Goal: Task Accomplishment & Management: Manage account settings

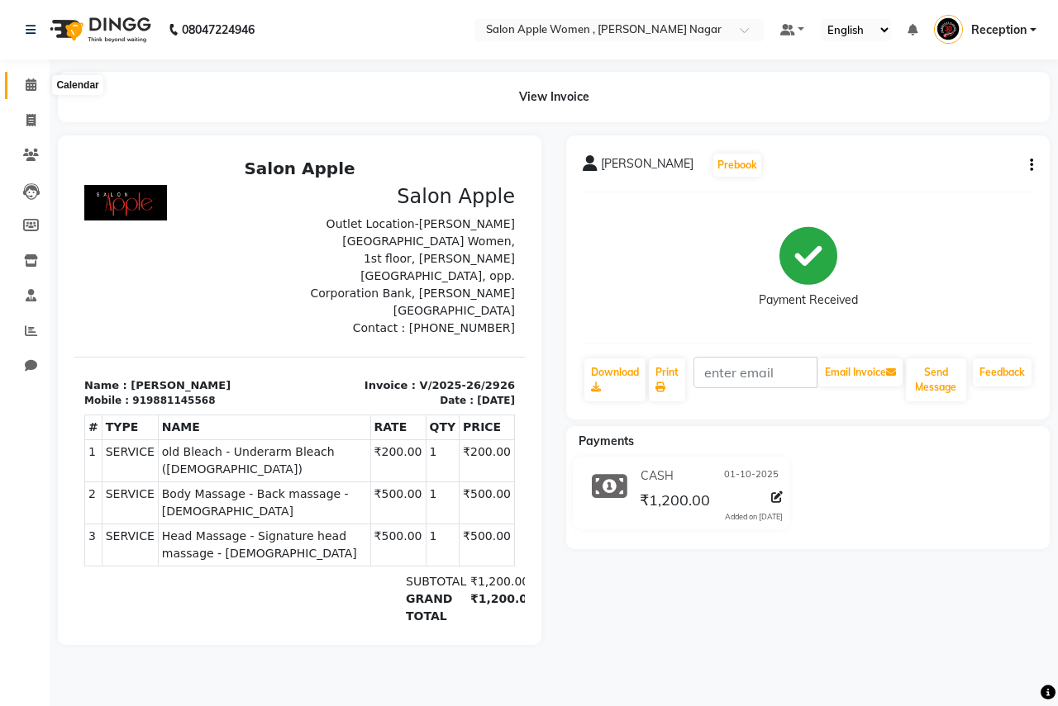
click at [24, 80] on span at bounding box center [31, 85] width 29 height 19
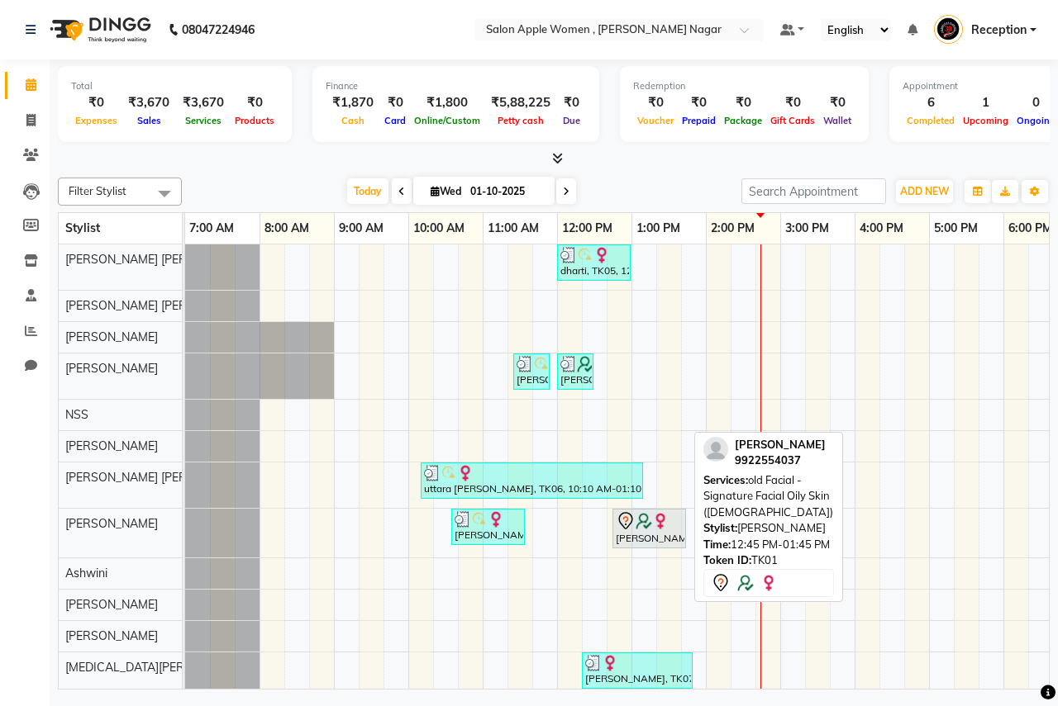
click at [618, 524] on icon at bounding box center [626, 521] width 20 height 20
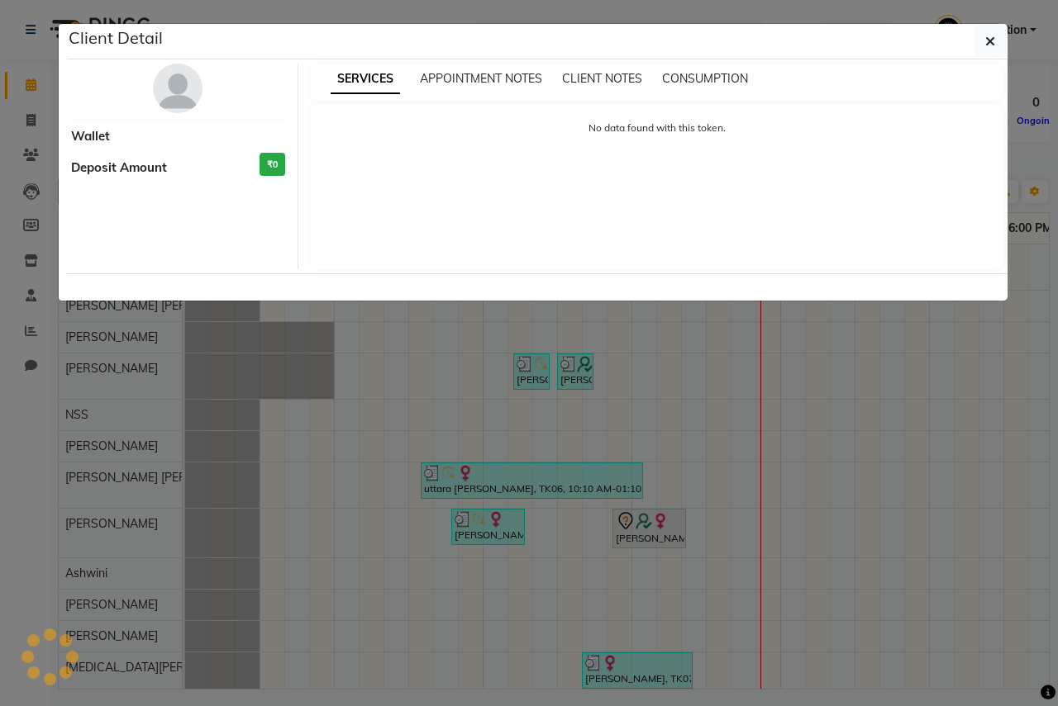
select select "7"
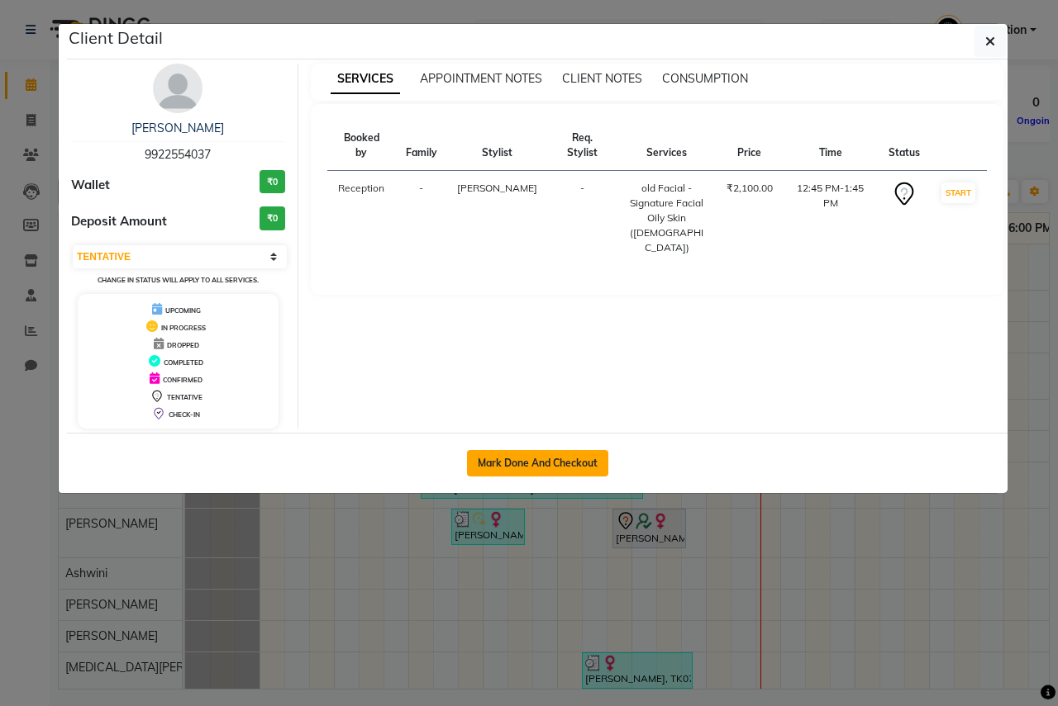
click at [586, 467] on button "Mark Done And Checkout" at bounding box center [537, 463] width 141 height 26
select select "service"
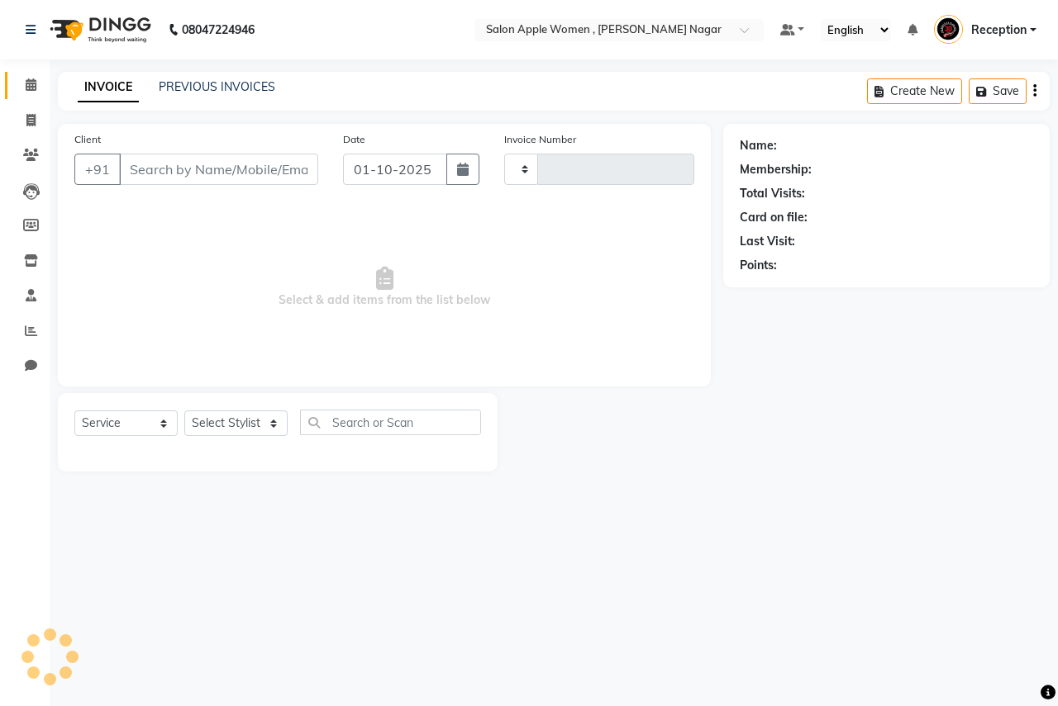
type input "2927"
select select "96"
type input "9922554037"
select select "57562"
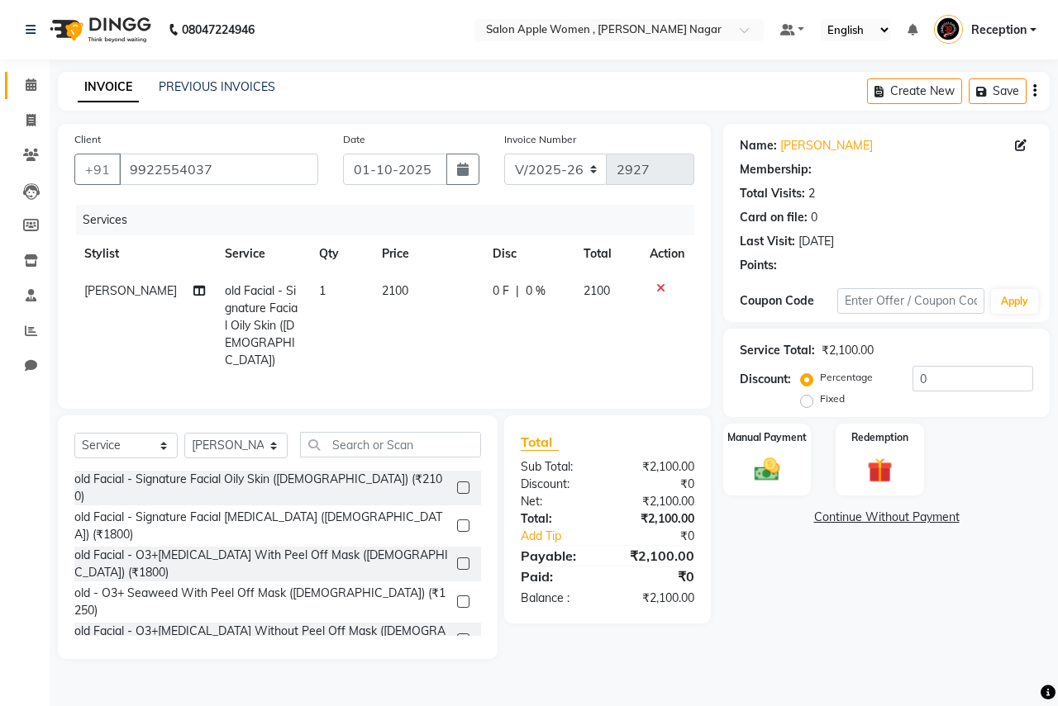
select select "1: Object"
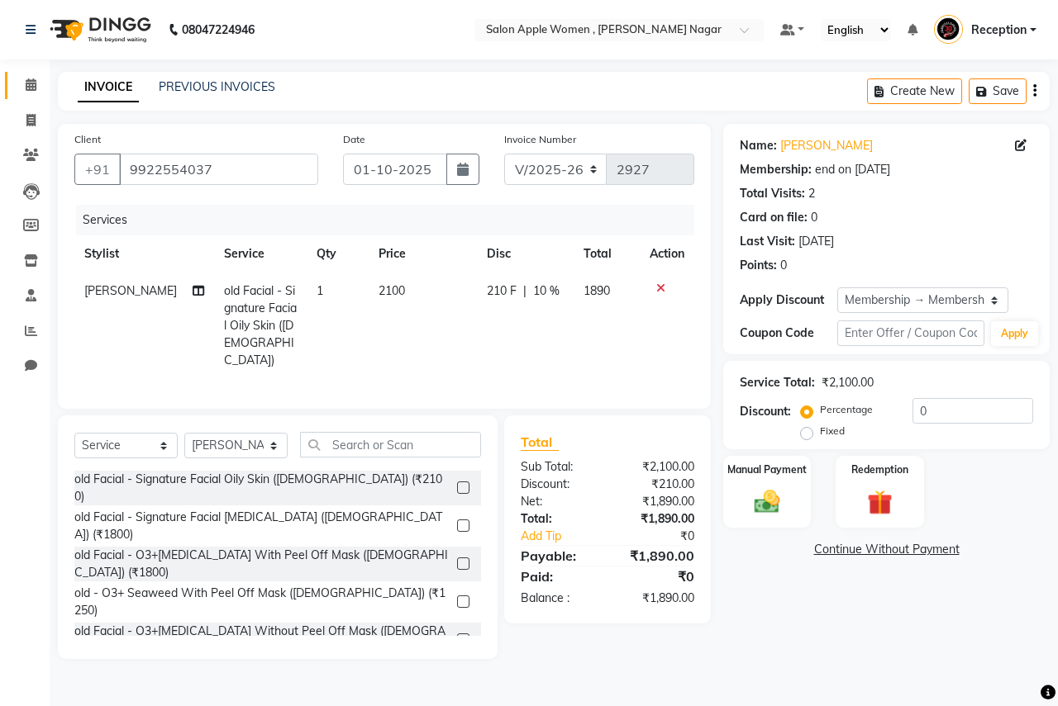
type input "10"
click at [224, 293] on span "old Facial - Signature Facial Oily Skin ([DEMOGRAPHIC_DATA])" at bounding box center [260, 325] width 73 height 84
select select "57562"
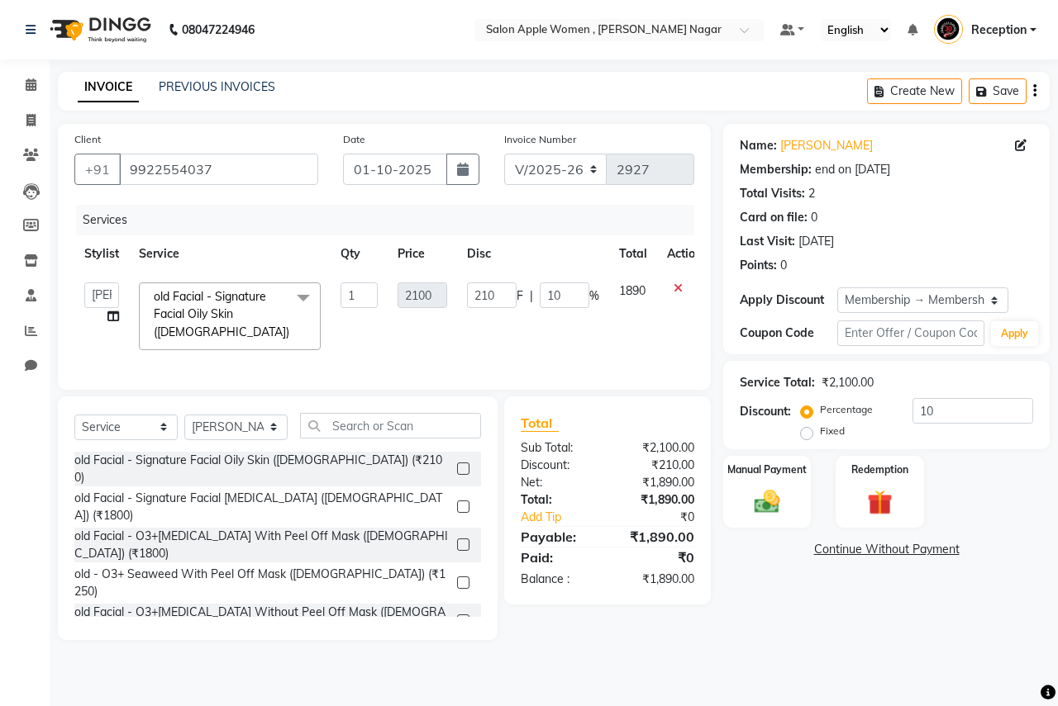
click at [211, 340] on span "old Facial - Signature Facial Oily Skin ([DEMOGRAPHIC_DATA]) x" at bounding box center [225, 314] width 151 height 53
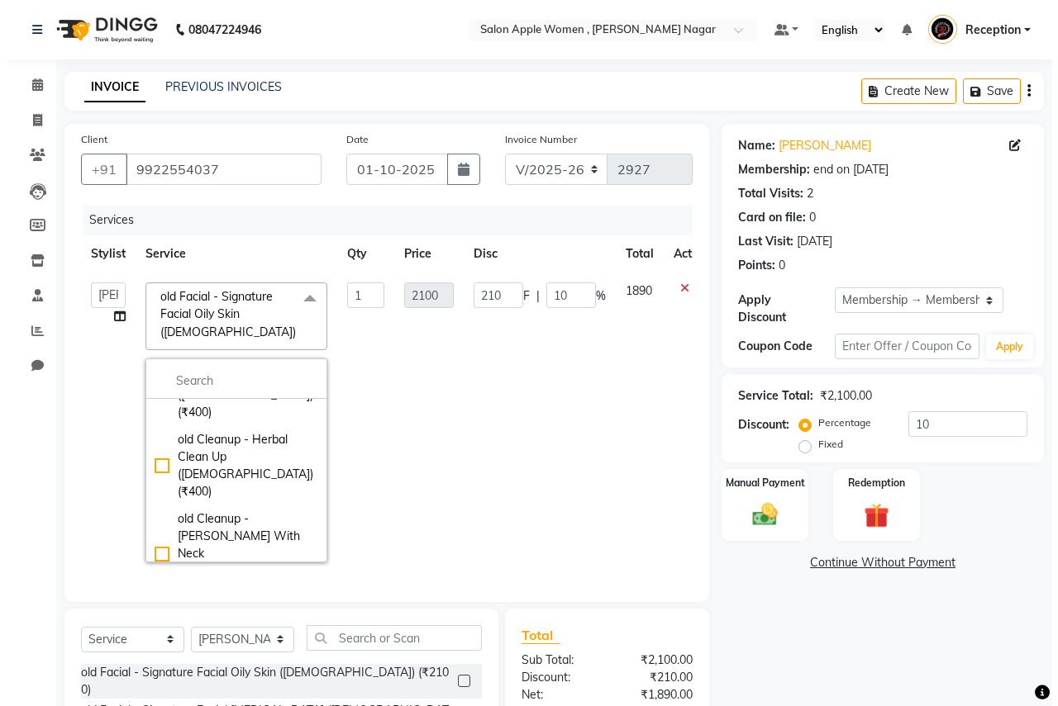
scroll to position [909, 0]
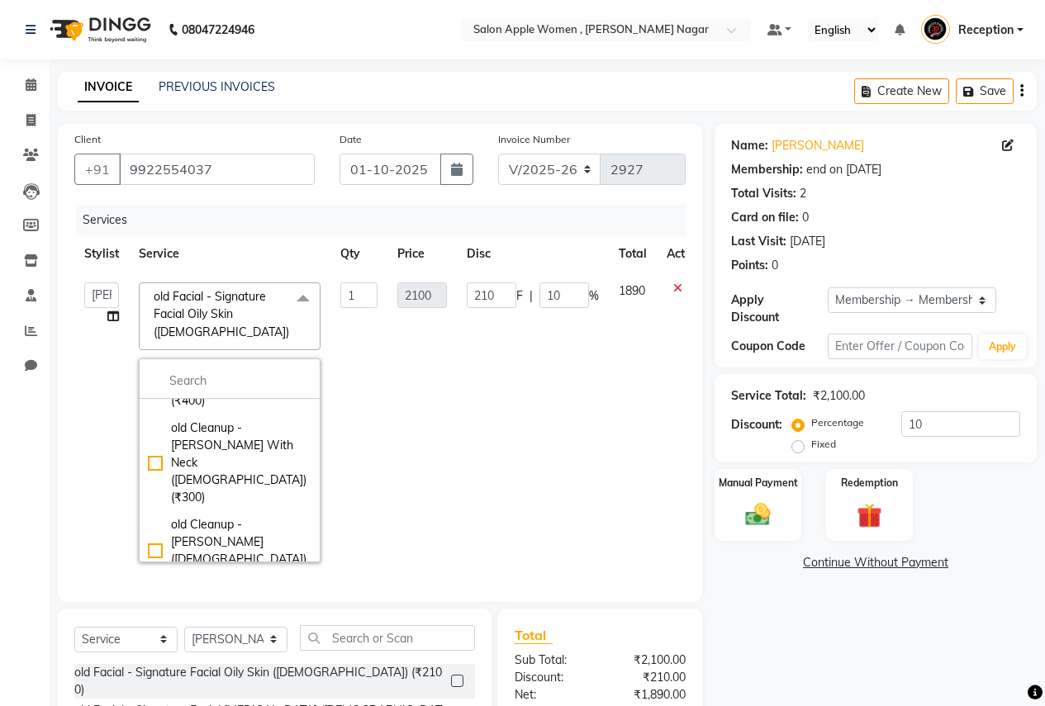
click at [416, 468] on td "2100" at bounding box center [422, 423] width 69 height 300
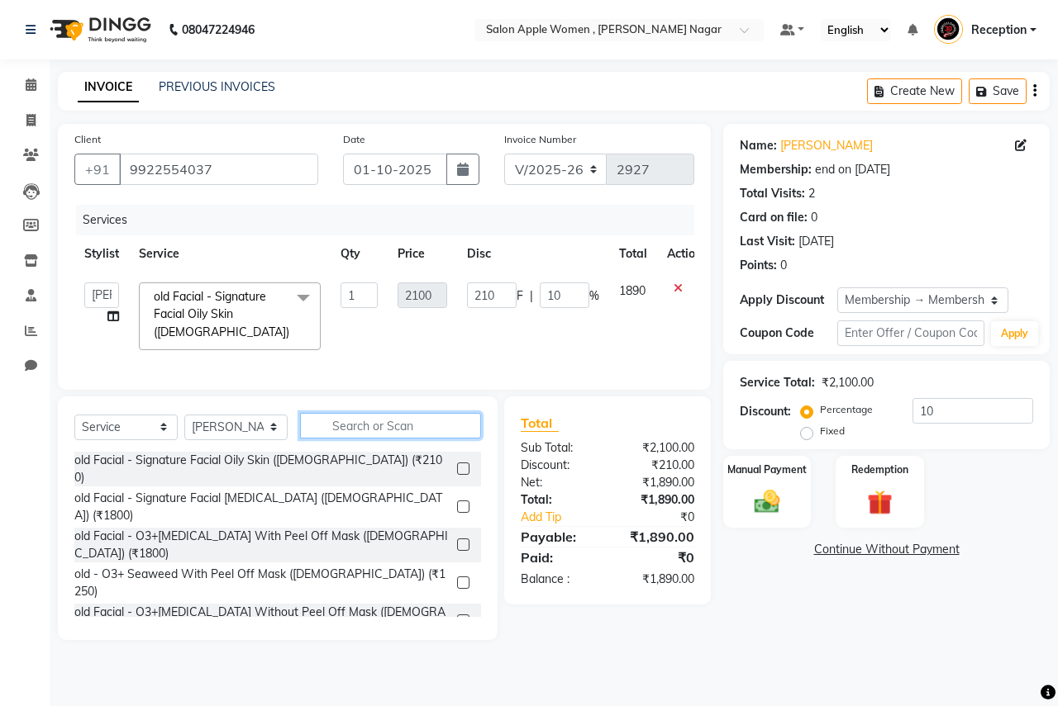
click at [397, 433] on input "text" at bounding box center [390, 426] width 181 height 26
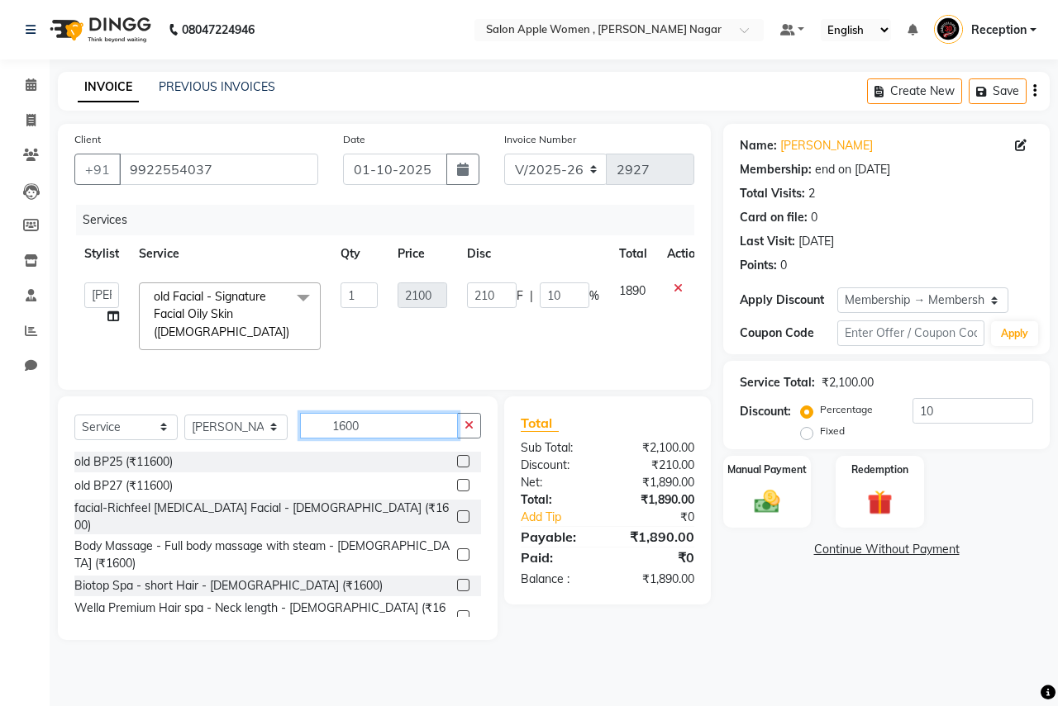
type input "1600"
click at [457, 521] on label at bounding box center [463, 517] width 12 height 12
click at [457, 521] on input "checkbox" at bounding box center [462, 517] width 11 height 11
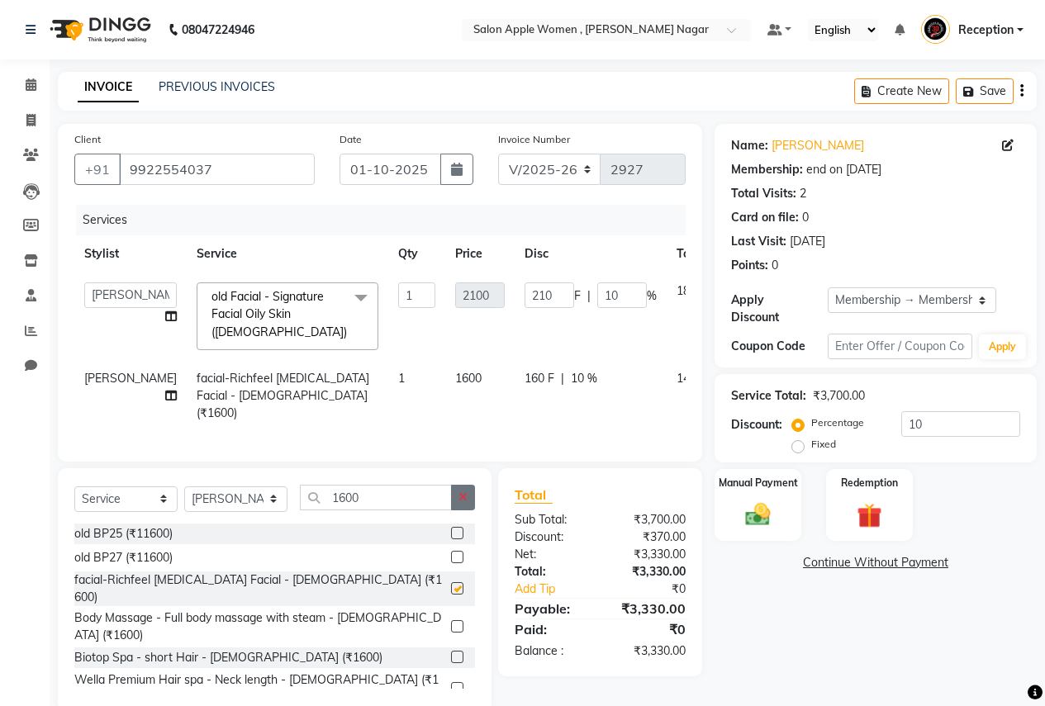
checkbox input "false"
click at [165, 322] on span at bounding box center [171, 316] width 12 height 17
click at [225, 297] on span "old Facial - Signature Facial Oily Skin ([DEMOGRAPHIC_DATA])" at bounding box center [280, 314] width 136 height 50
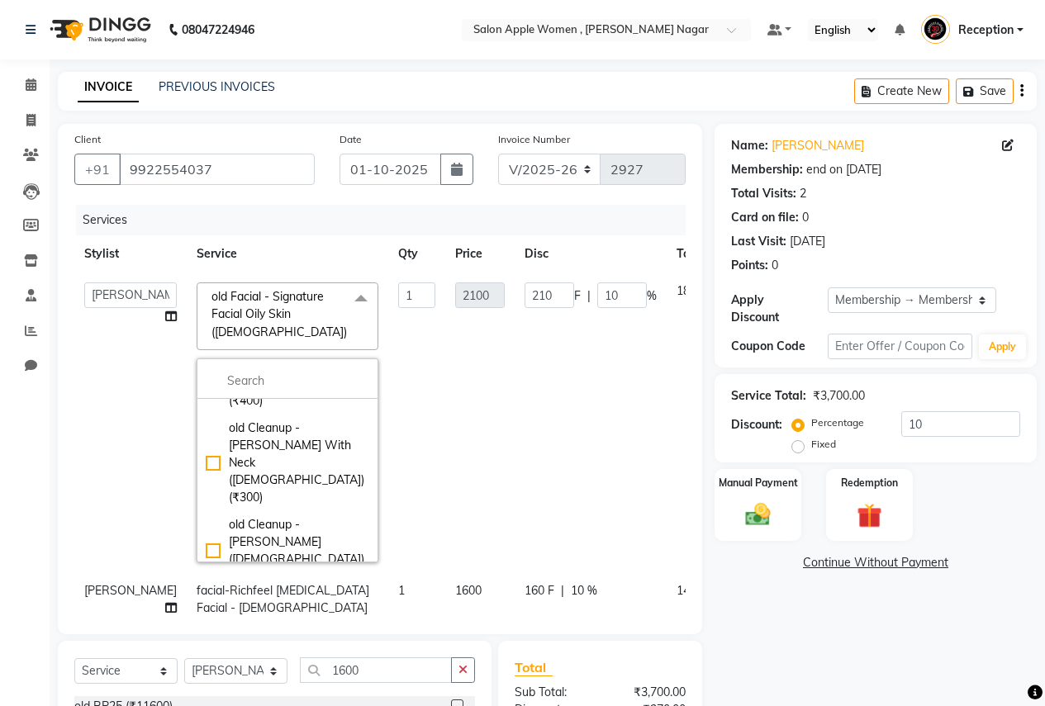
click at [554, 416] on td "210 F | 10 %" at bounding box center [591, 423] width 152 height 300
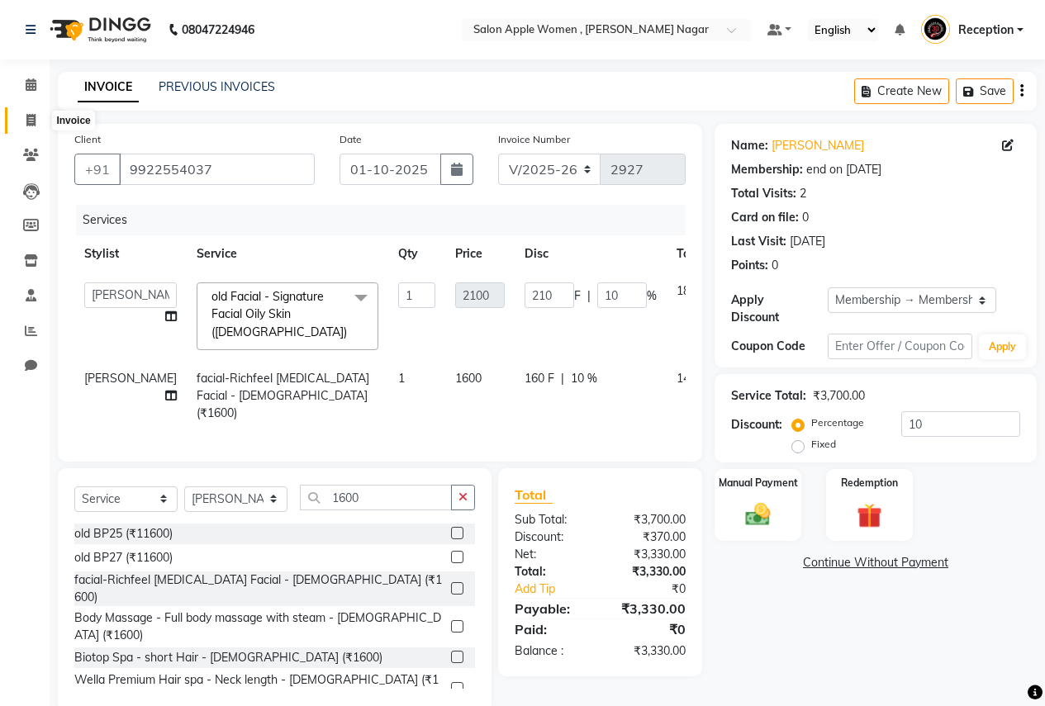
click at [29, 121] on icon at bounding box center [30, 120] width 9 height 12
click at [217, 166] on input "9922554037" at bounding box center [217, 169] width 196 height 31
type input "992255403"
type input "0"
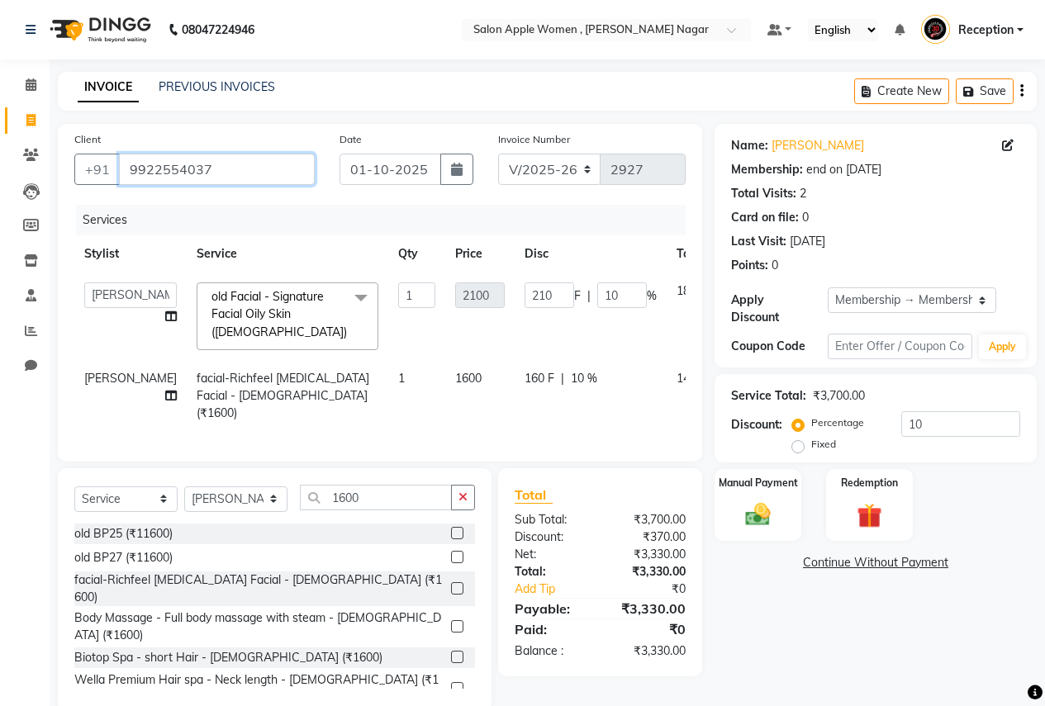
type input "0"
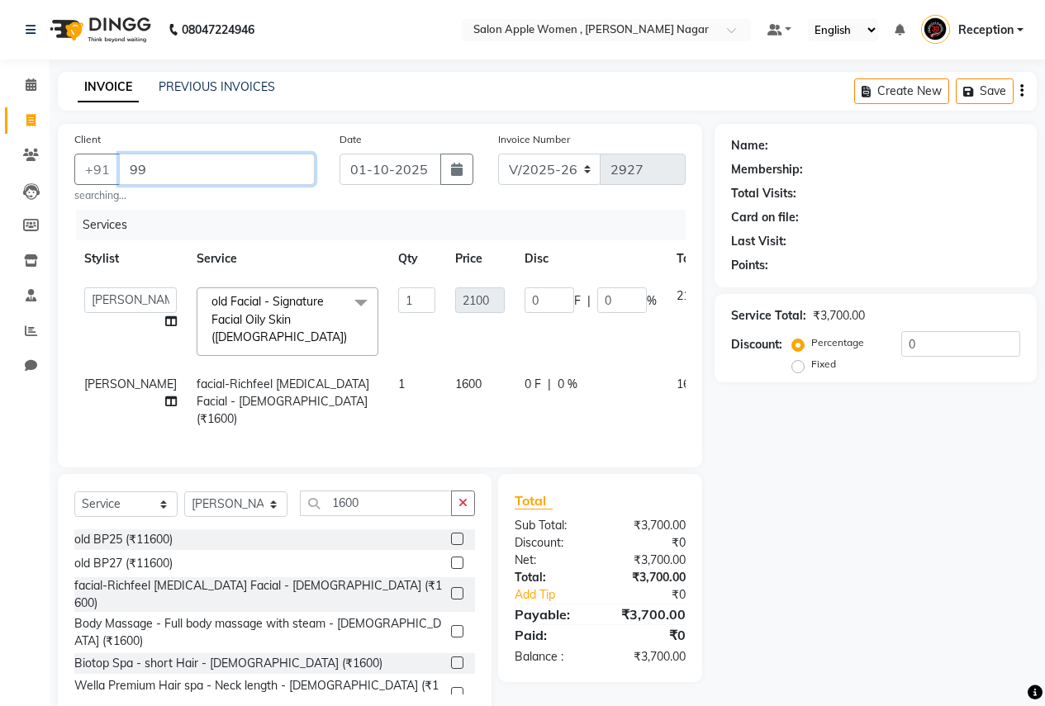
type input "9"
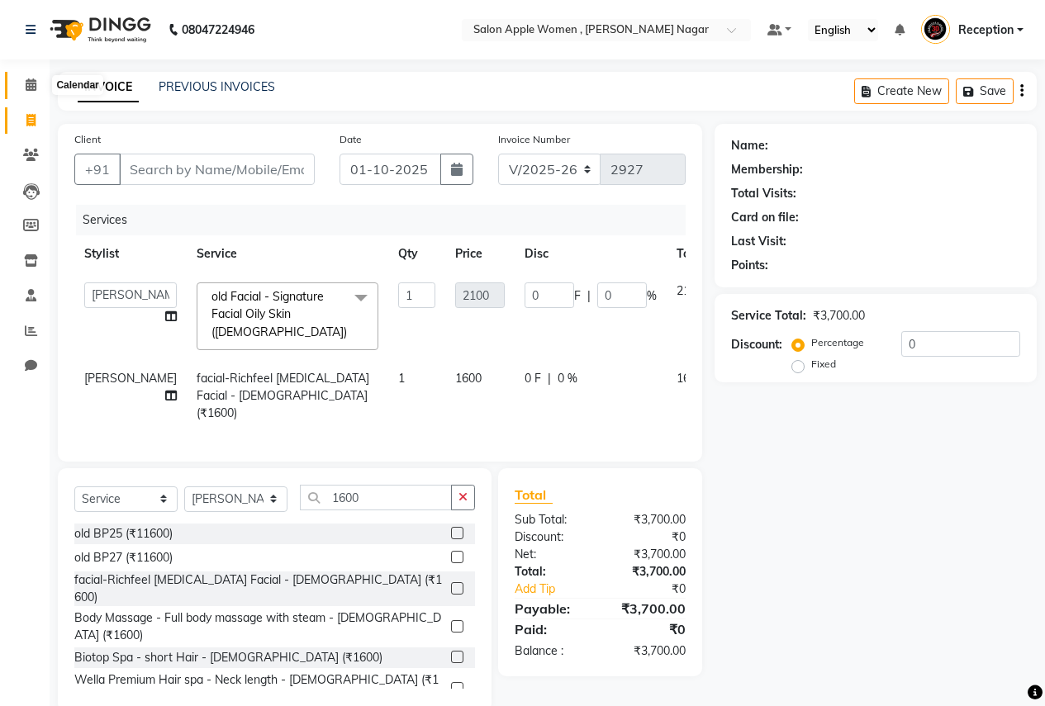
click at [30, 83] on icon at bounding box center [31, 84] width 11 height 12
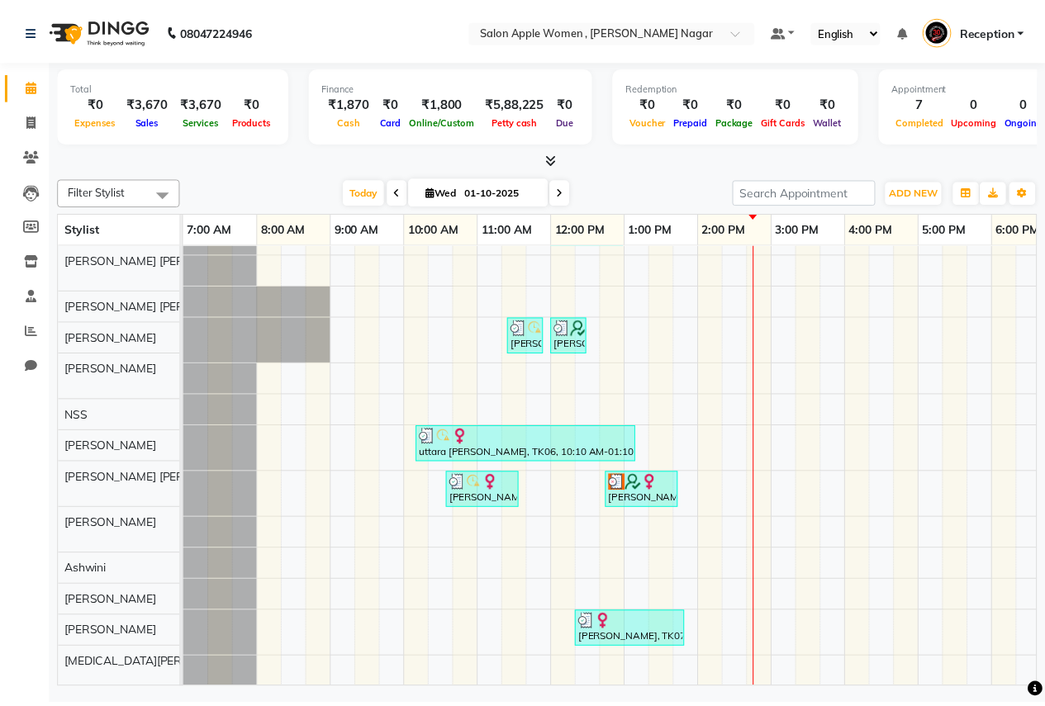
scroll to position [50, 0]
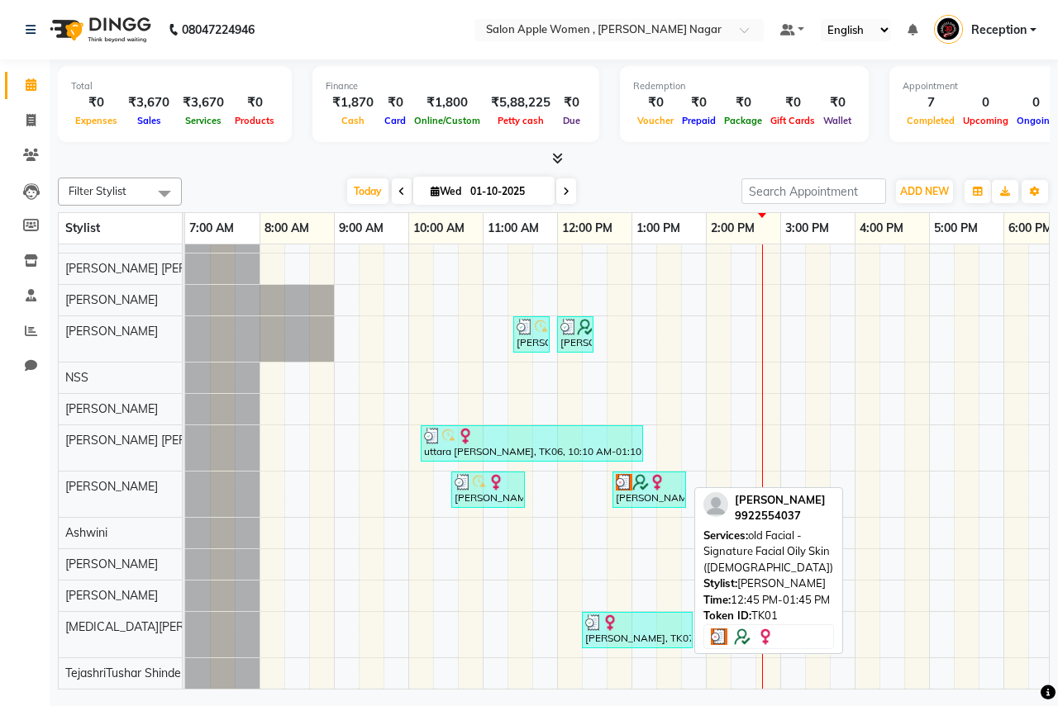
click at [656, 476] on img at bounding box center [657, 482] width 17 height 17
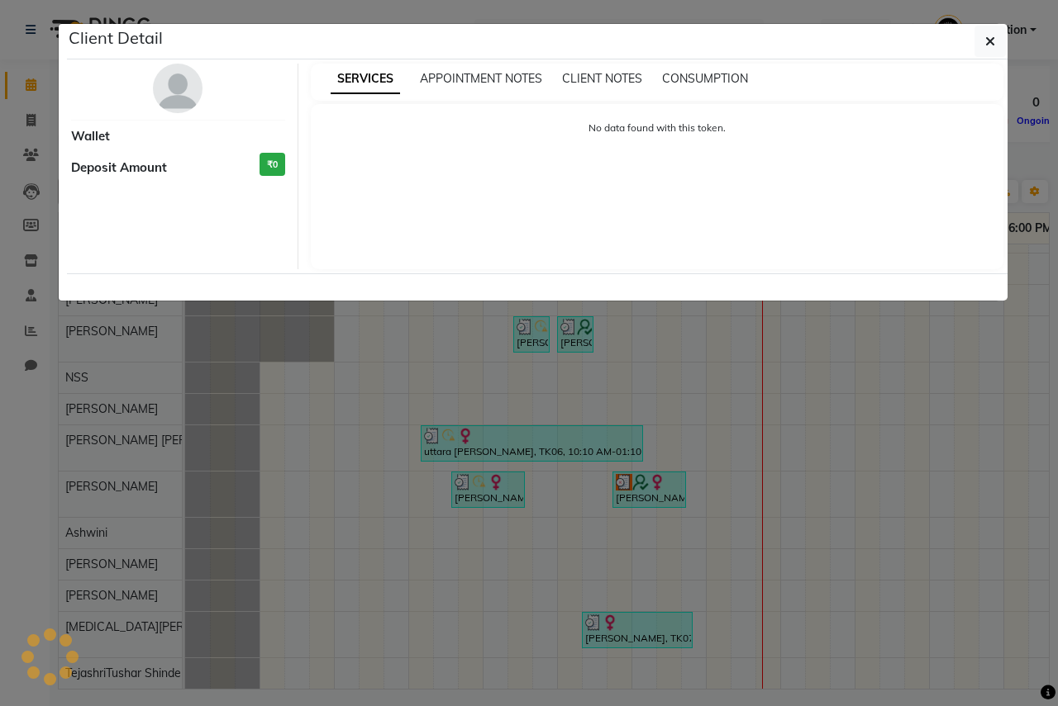
select select "3"
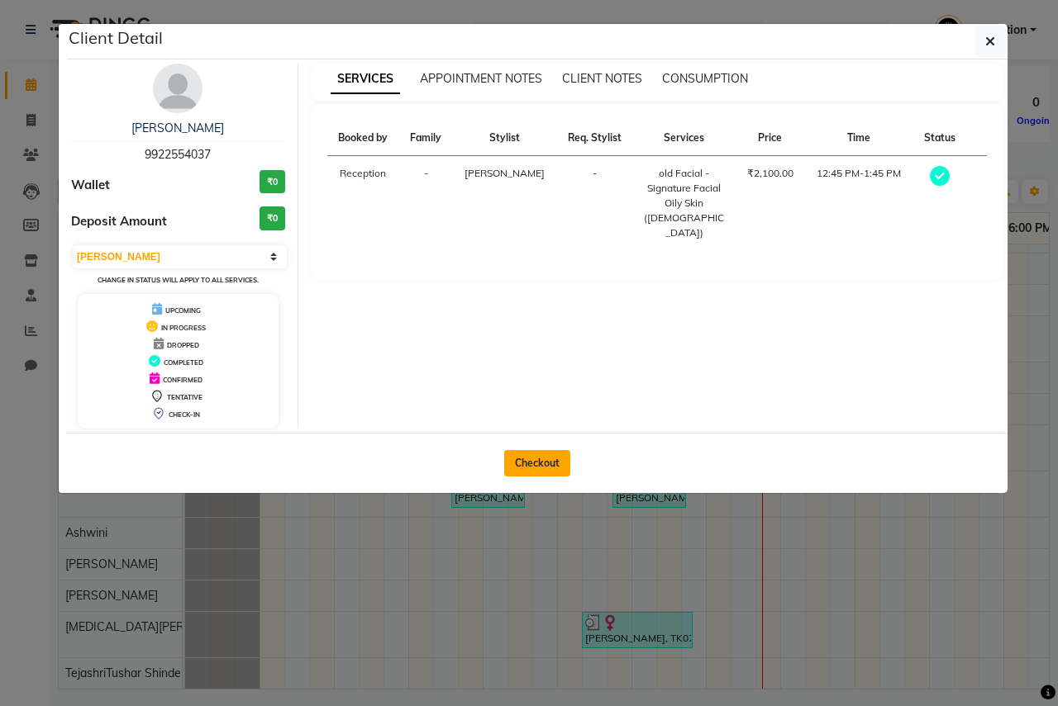
click at [531, 462] on button "Checkout" at bounding box center [537, 463] width 66 height 26
select select "96"
select select "service"
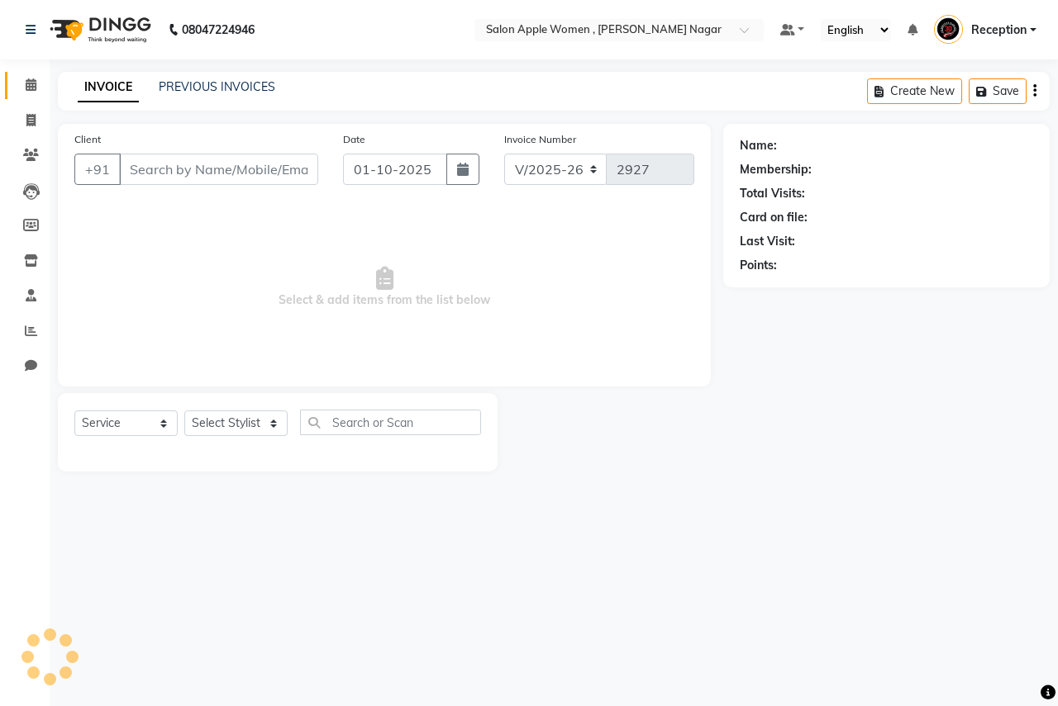
type input "9922554037"
select select "57562"
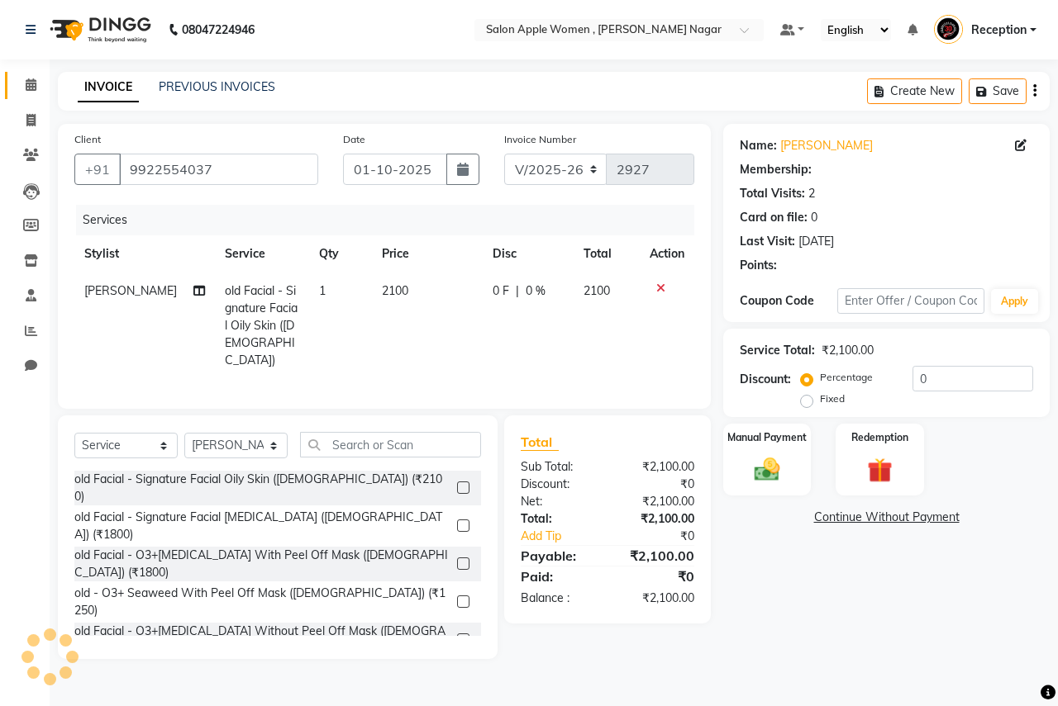
select select "1: Object"
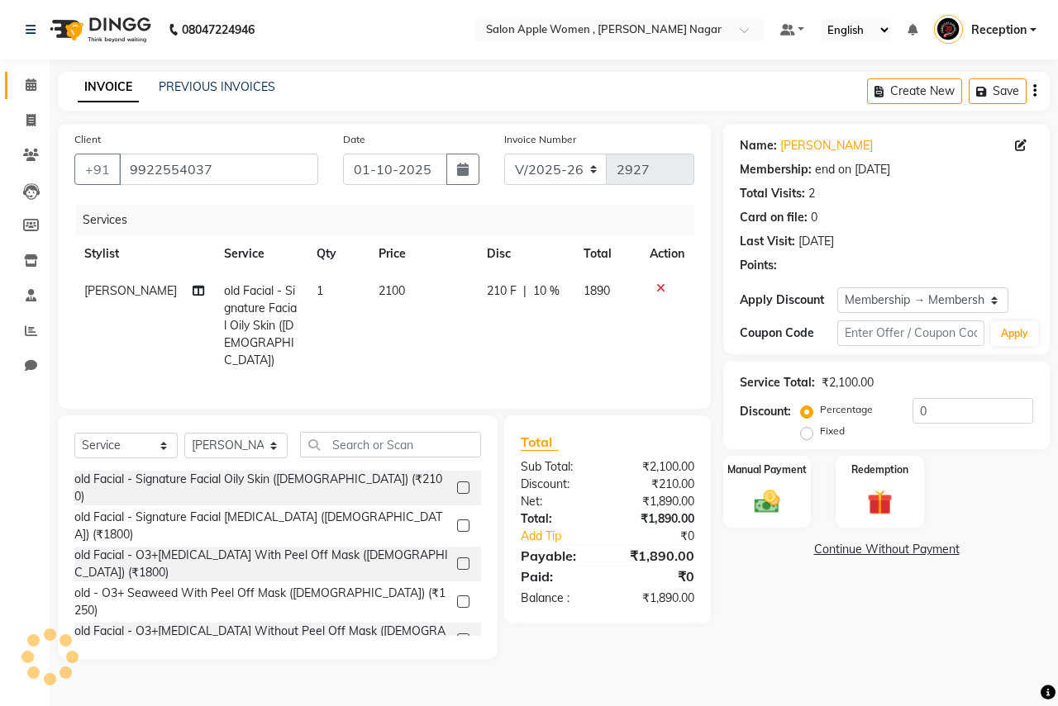
type input "10"
click at [252, 336] on td "old Facial - Signature Facial Oily Skin ([DEMOGRAPHIC_DATA])" at bounding box center [260, 326] width 93 height 107
select select "57562"
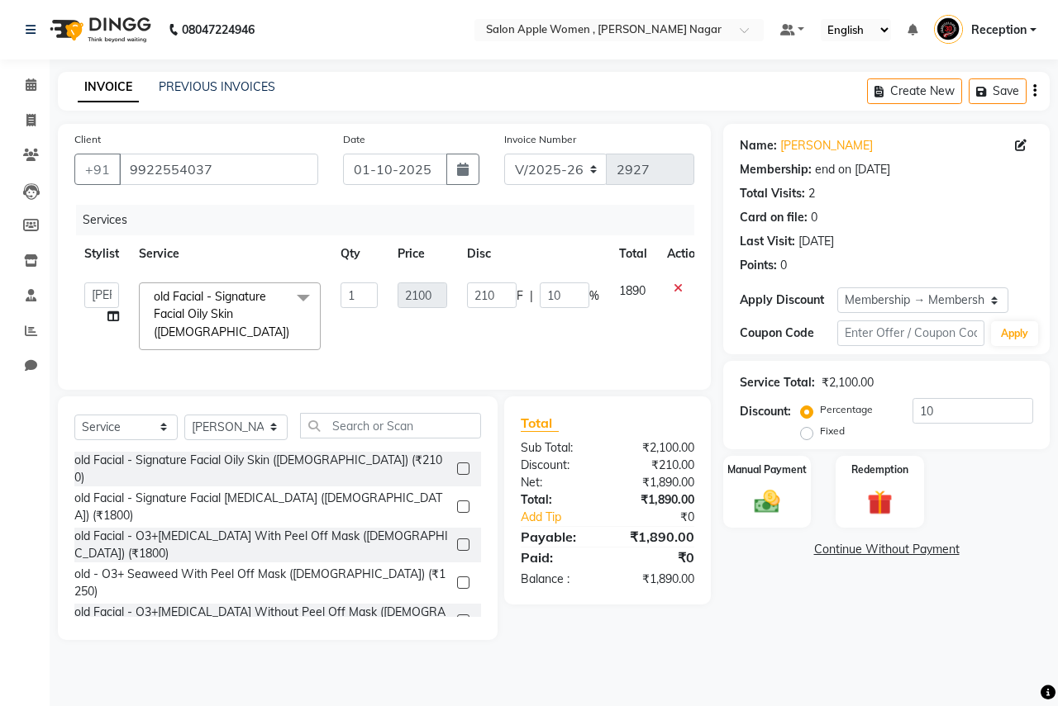
click at [305, 297] on span at bounding box center [303, 298] width 33 height 31
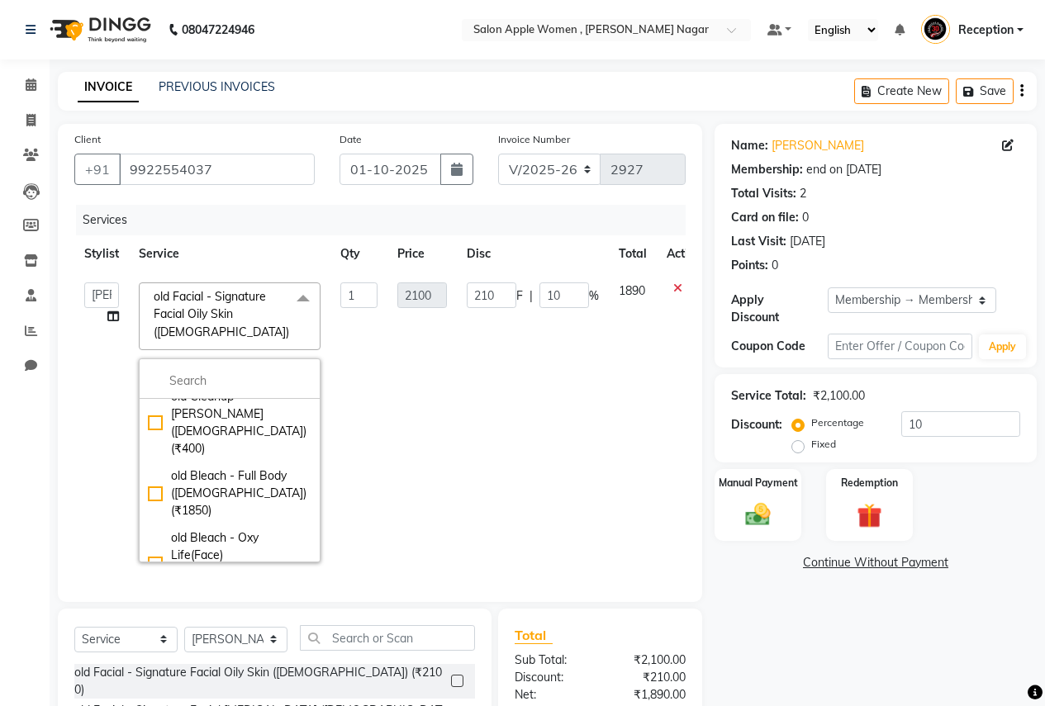
scroll to position [1074, 0]
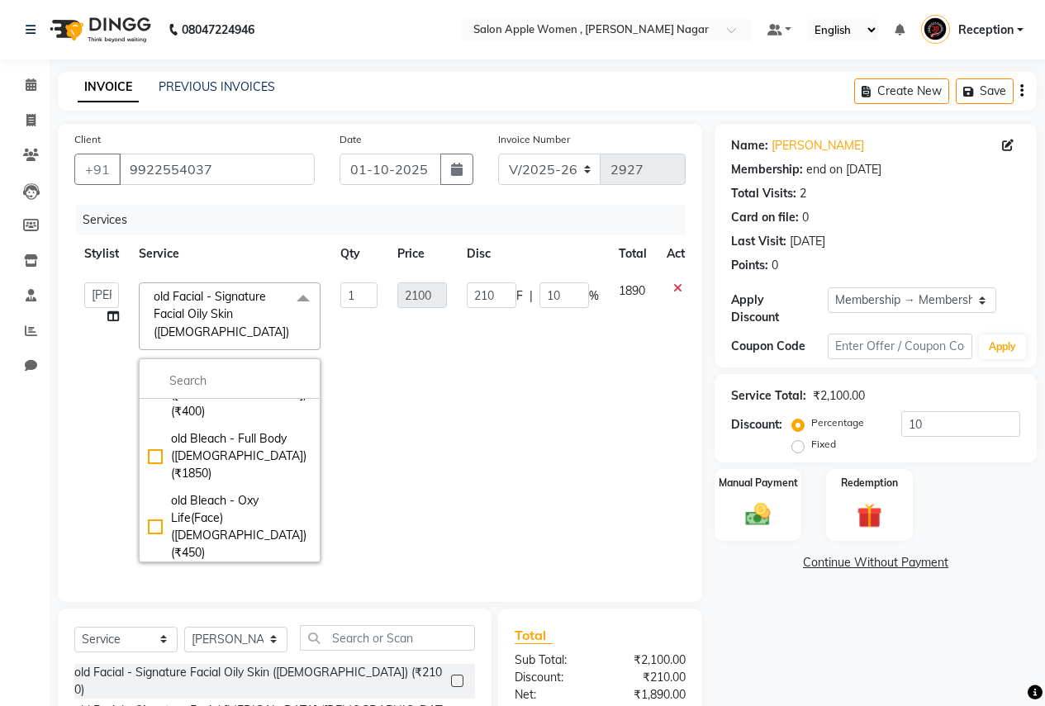
checkbox input "false"
checkbox input "true"
type input "550"
type input "55"
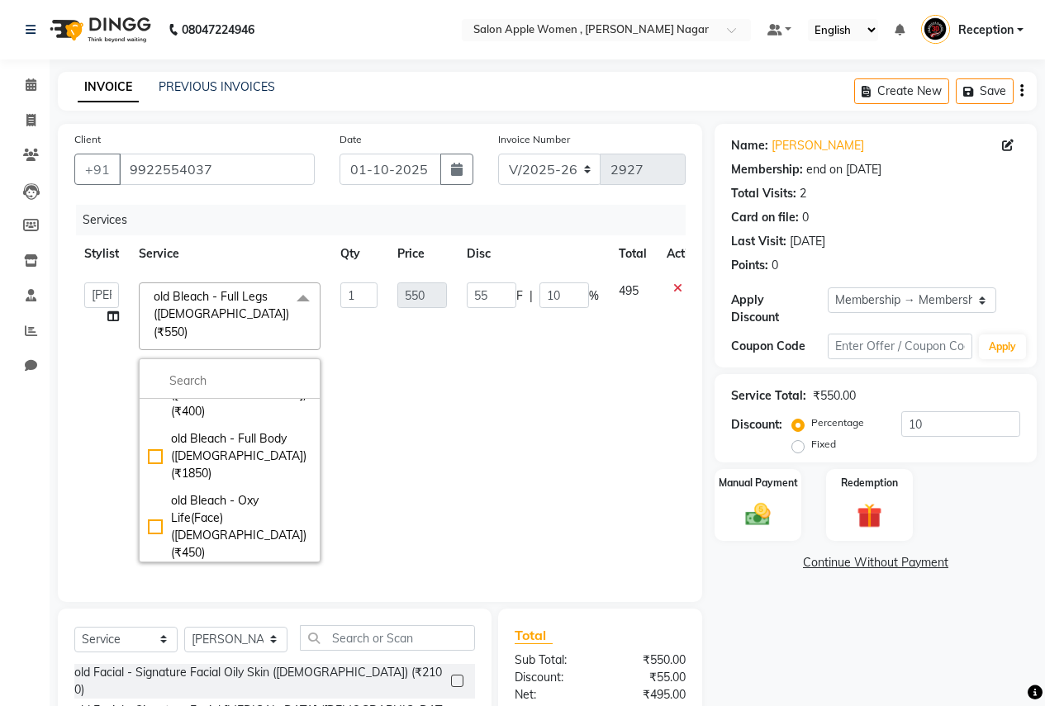
click at [407, 437] on td "550" at bounding box center [422, 423] width 69 height 300
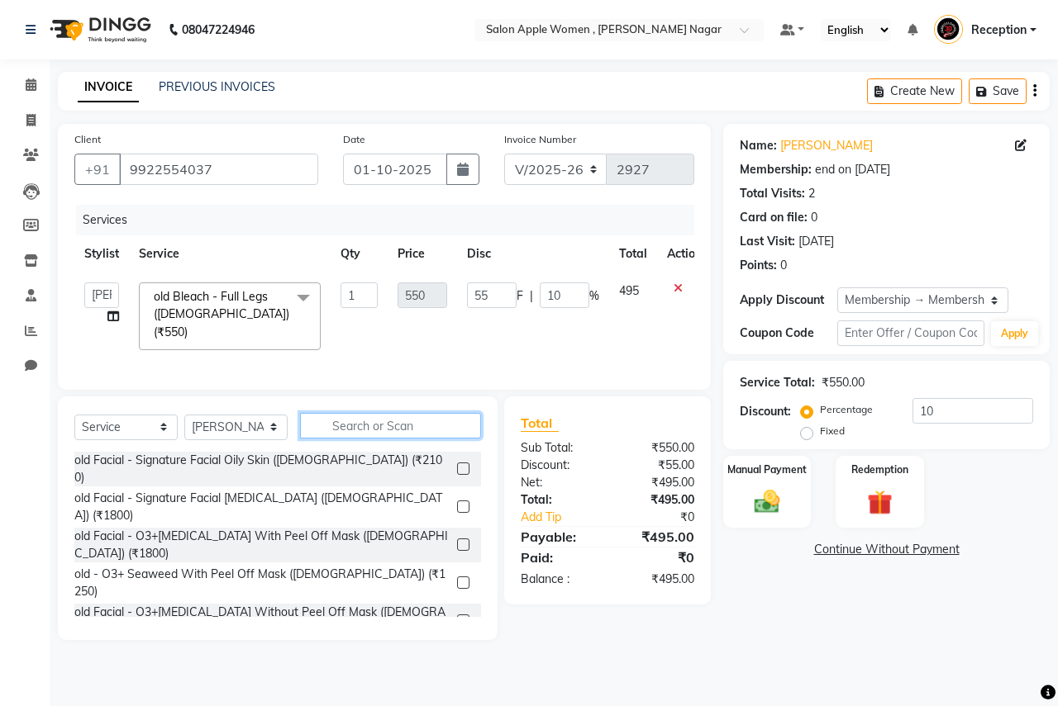
click at [371, 426] on input "text" at bounding box center [390, 426] width 181 height 26
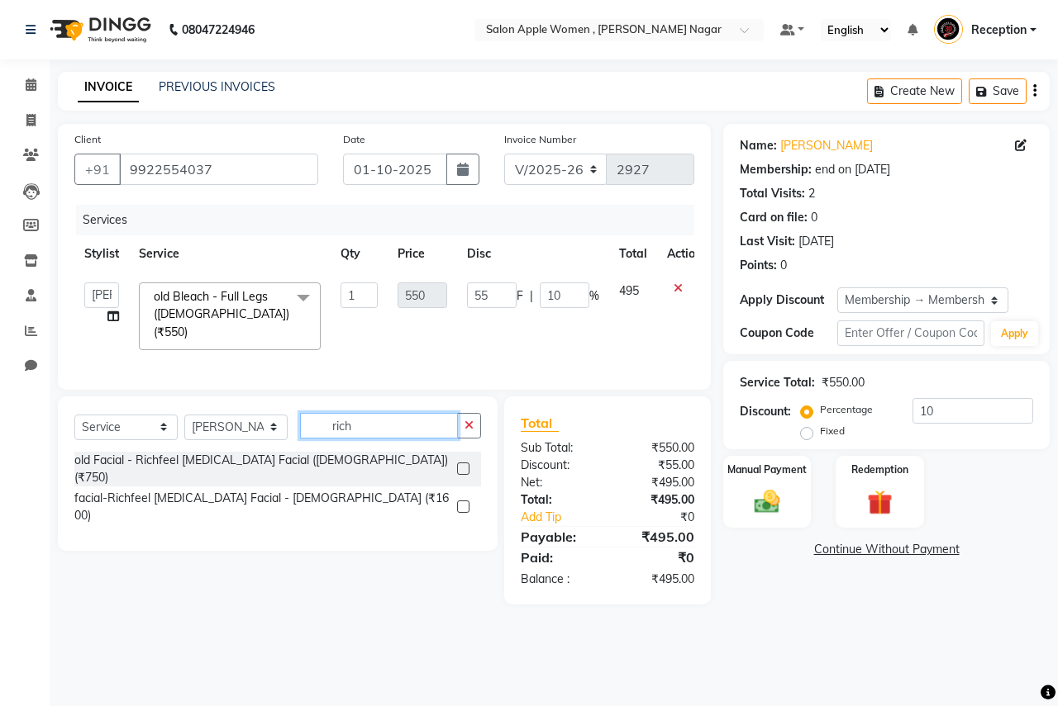
type input "rich"
click at [461, 501] on label at bounding box center [463, 507] width 12 height 12
click at [461, 502] on input "checkbox" at bounding box center [462, 507] width 11 height 11
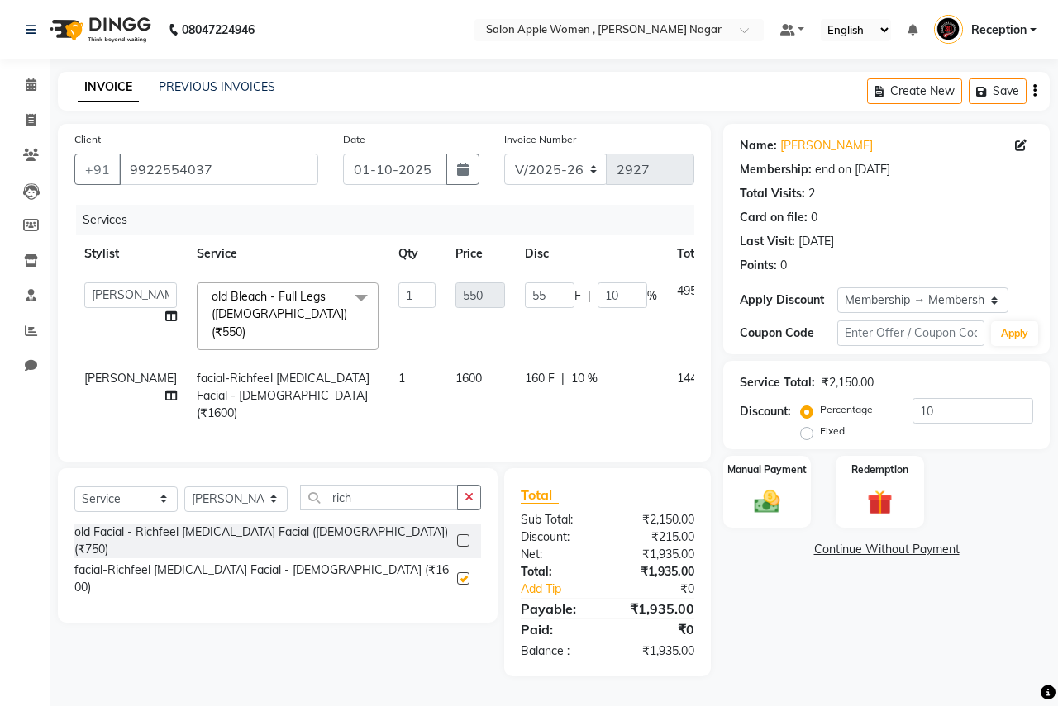
checkbox input "false"
click at [768, 507] on img at bounding box center [766, 502] width 43 height 31
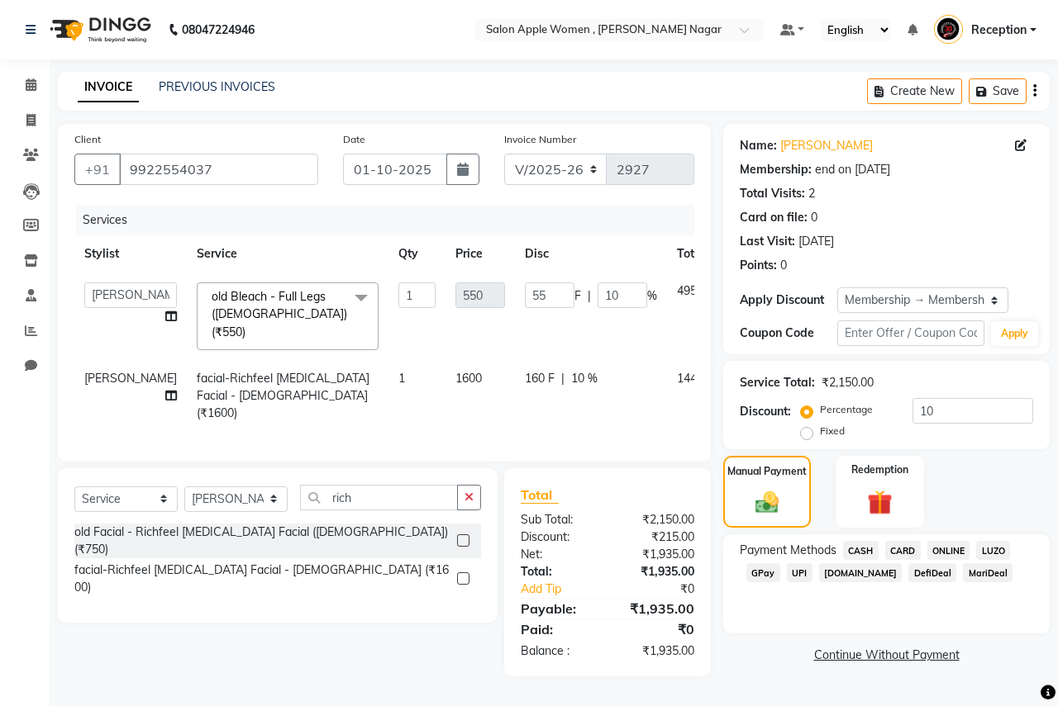
click at [944, 545] on span "ONLINE" at bounding box center [948, 550] width 43 height 19
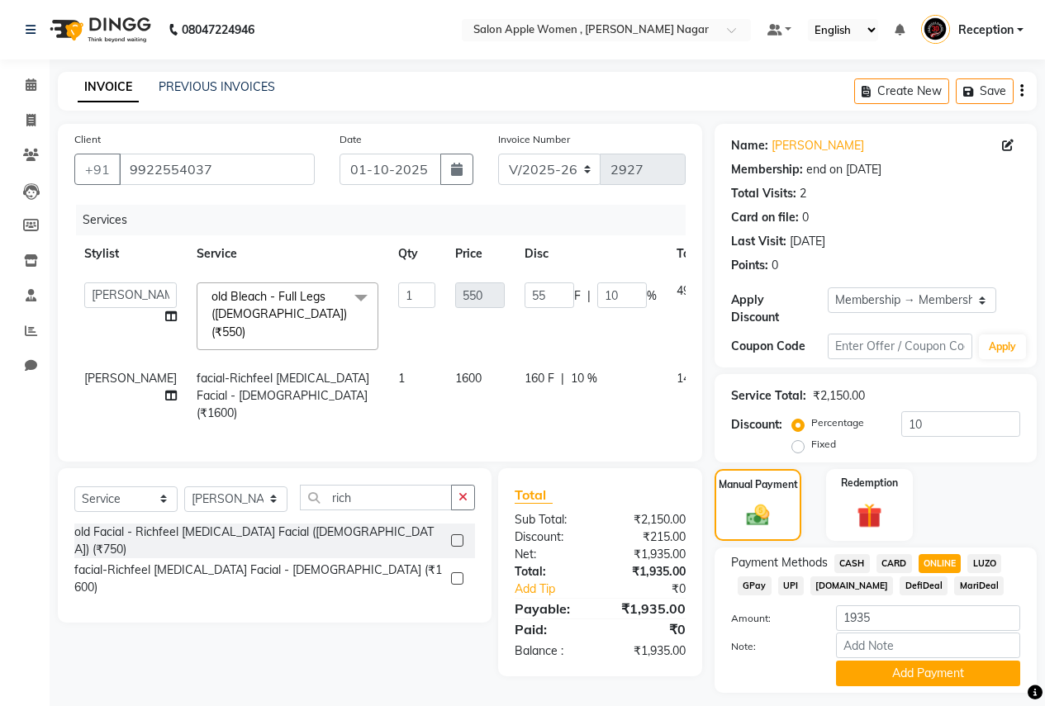
scroll to position [32, 0]
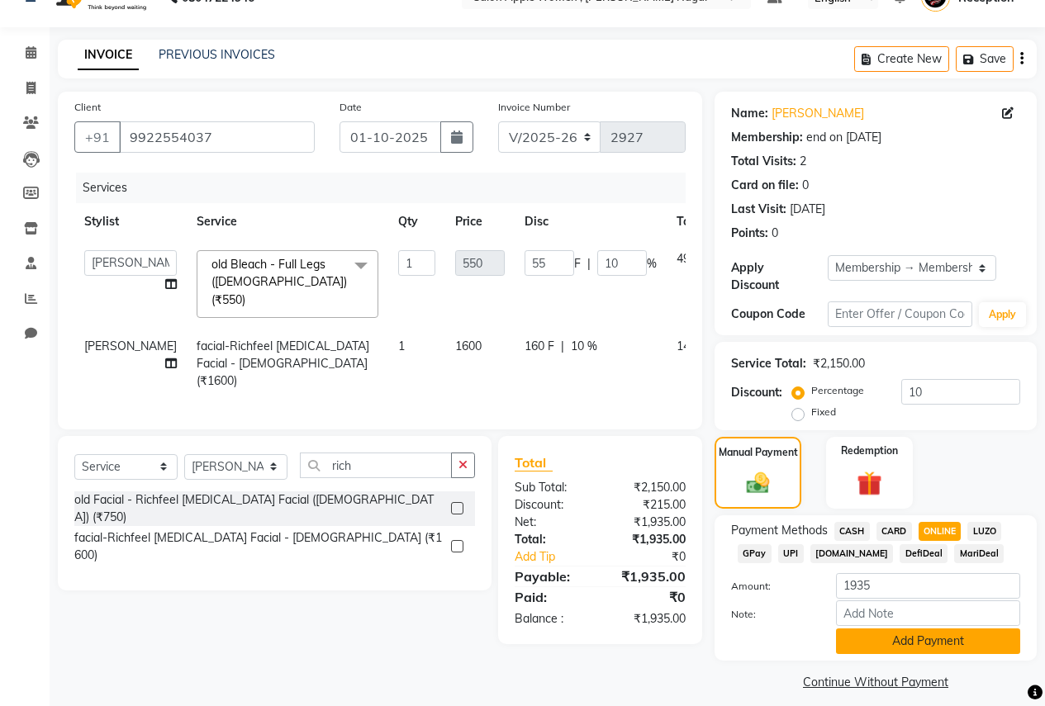
click at [860, 630] on button "Add Payment" at bounding box center [928, 642] width 184 height 26
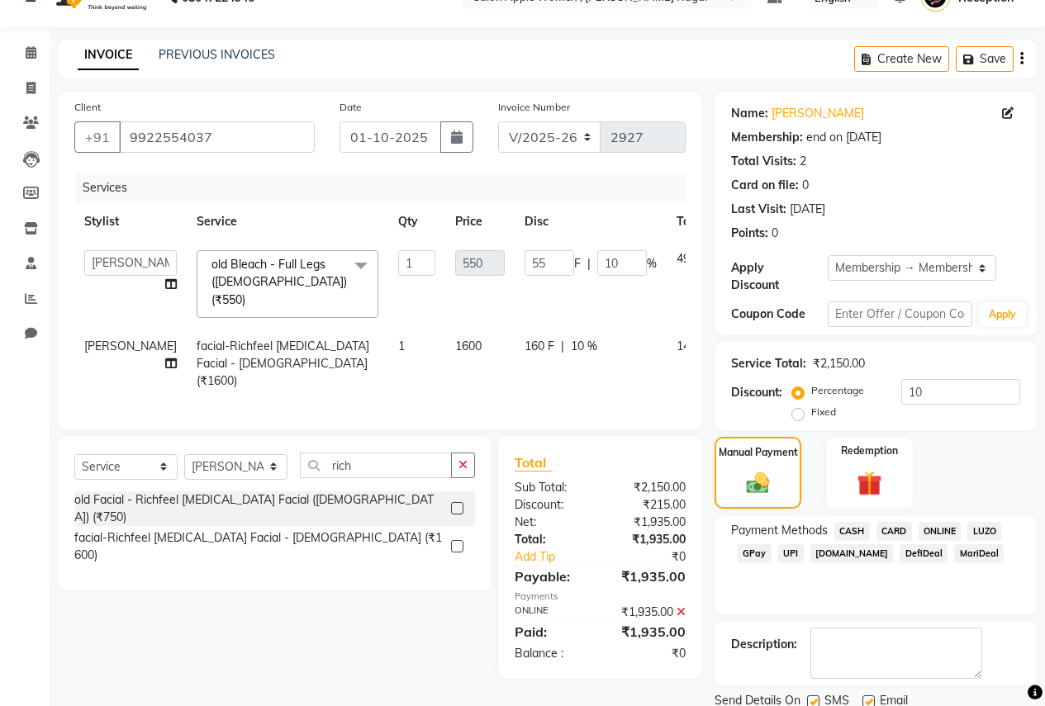
scroll to position [79, 0]
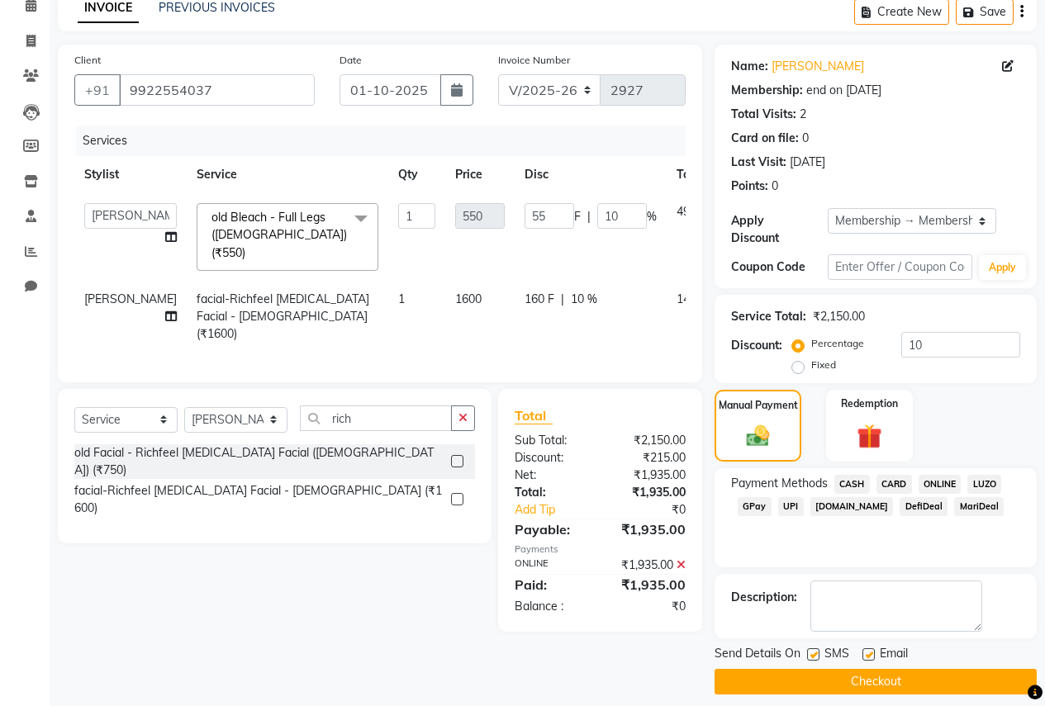
click at [849, 673] on button "Checkout" at bounding box center [876, 682] width 322 height 26
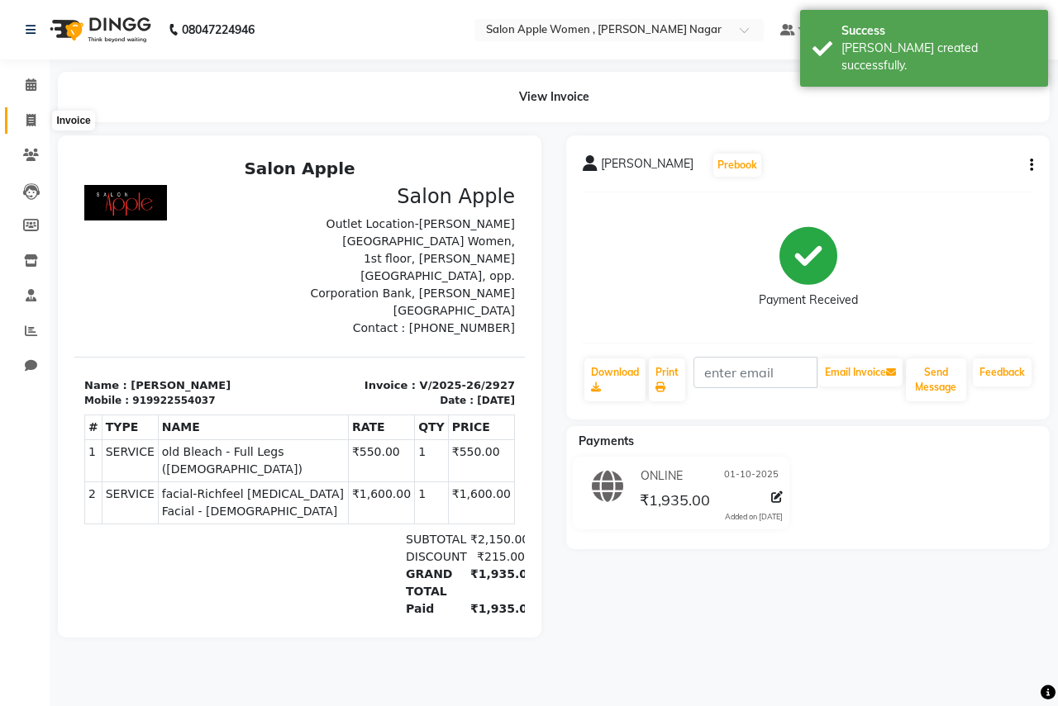
click at [31, 126] on span at bounding box center [31, 121] width 29 height 19
select select "96"
select select "service"
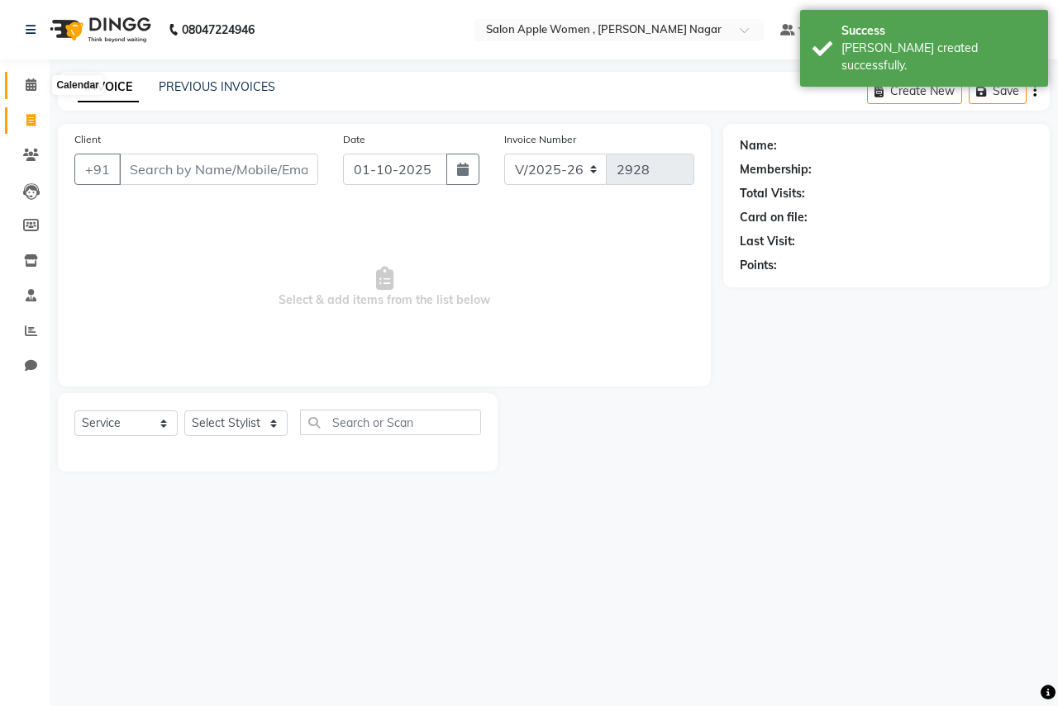
click at [33, 82] on icon at bounding box center [31, 84] width 11 height 12
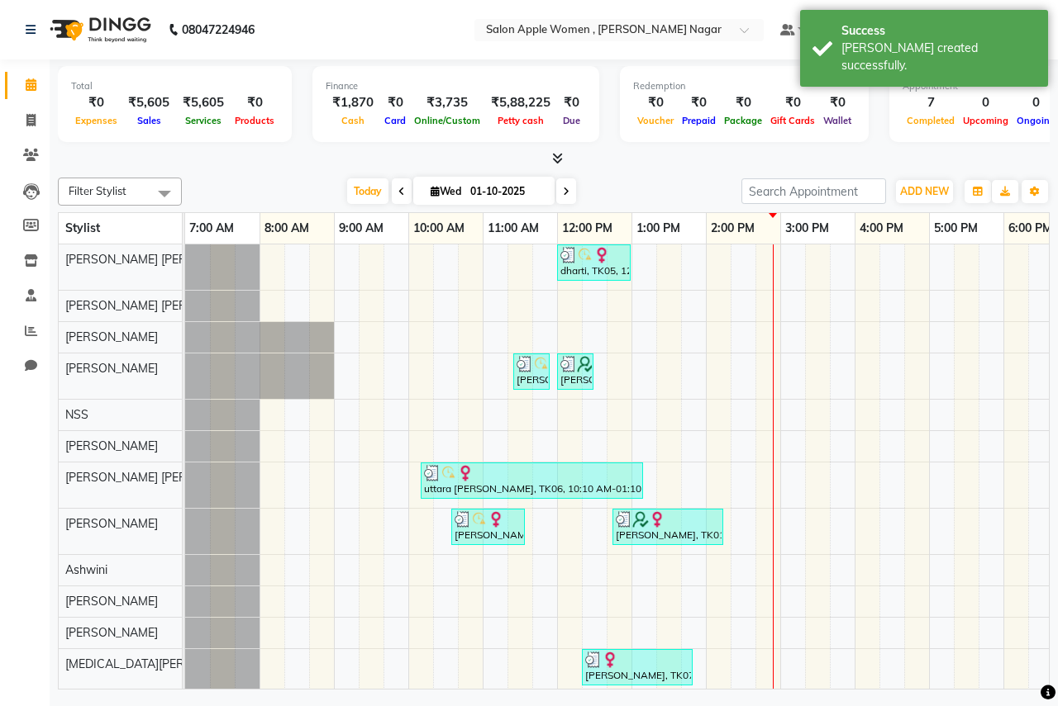
click at [442, 191] on span "Wed" at bounding box center [445, 191] width 39 height 12
select select "10"
select select "2025"
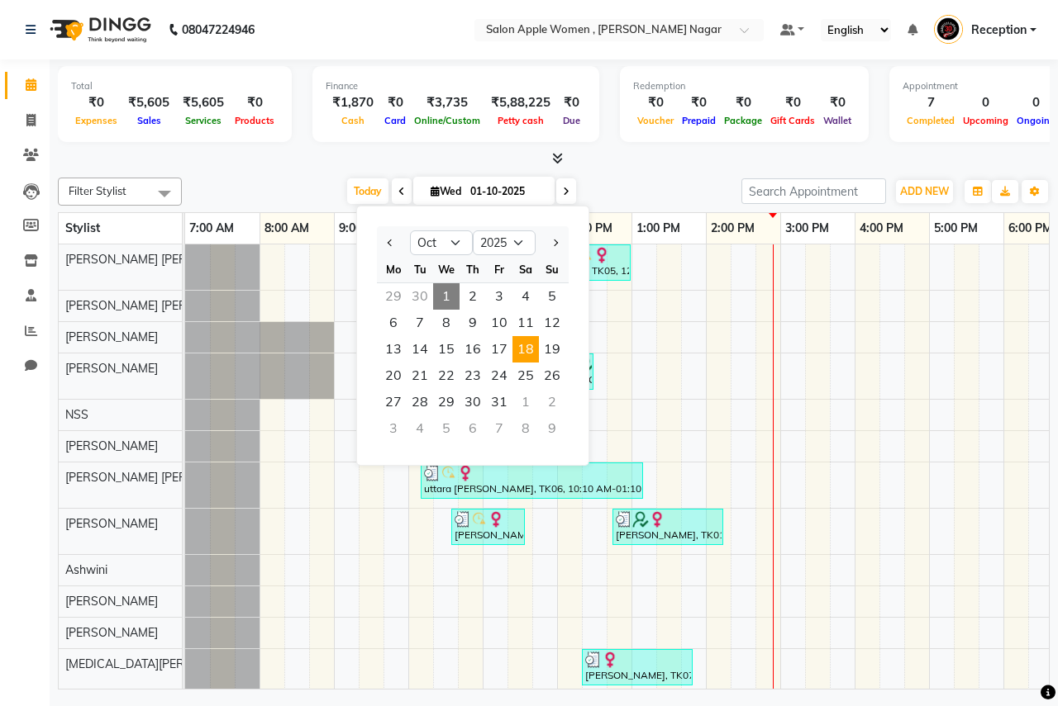
click at [521, 359] on span "18" at bounding box center [525, 349] width 26 height 26
type input "[DATE]"
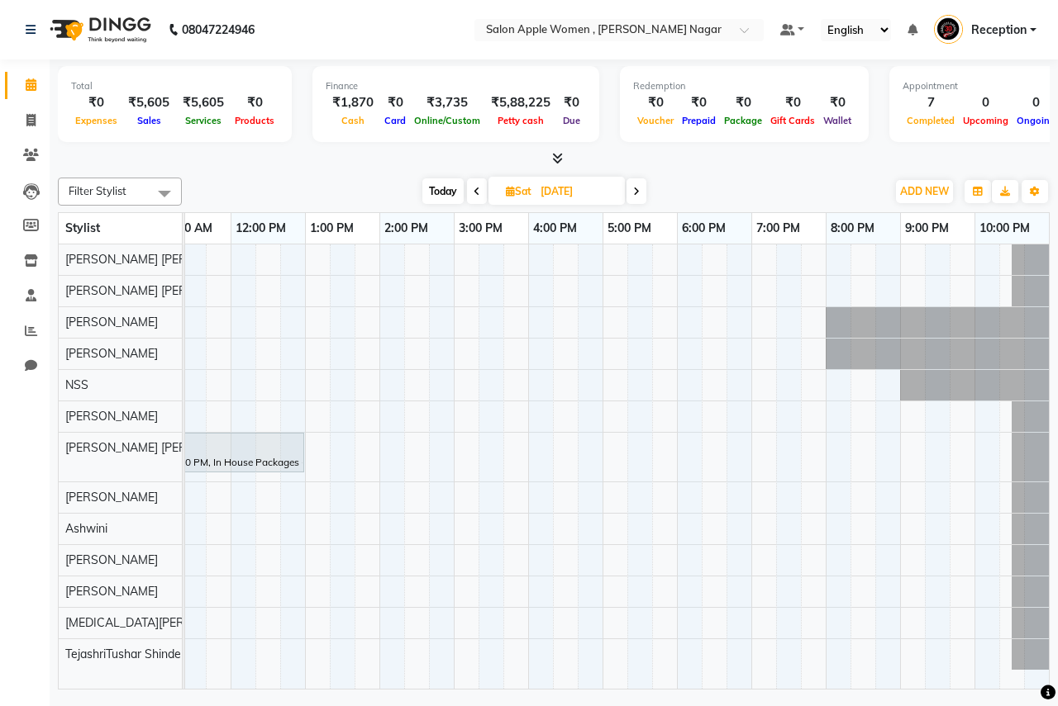
scroll to position [0, 215]
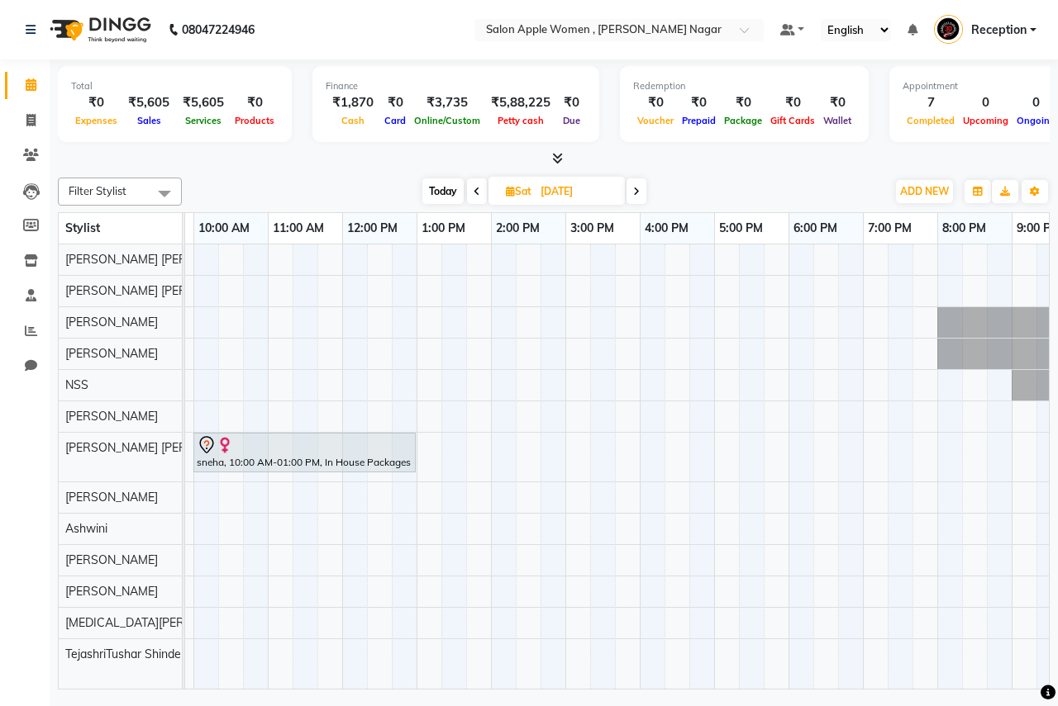
click at [283, 502] on div "sneha, 10:00 AM-01:00 PM, In House Packages - [DEMOGRAPHIC_DATA] beauty package…" at bounding box center [565, 467] width 1190 height 445
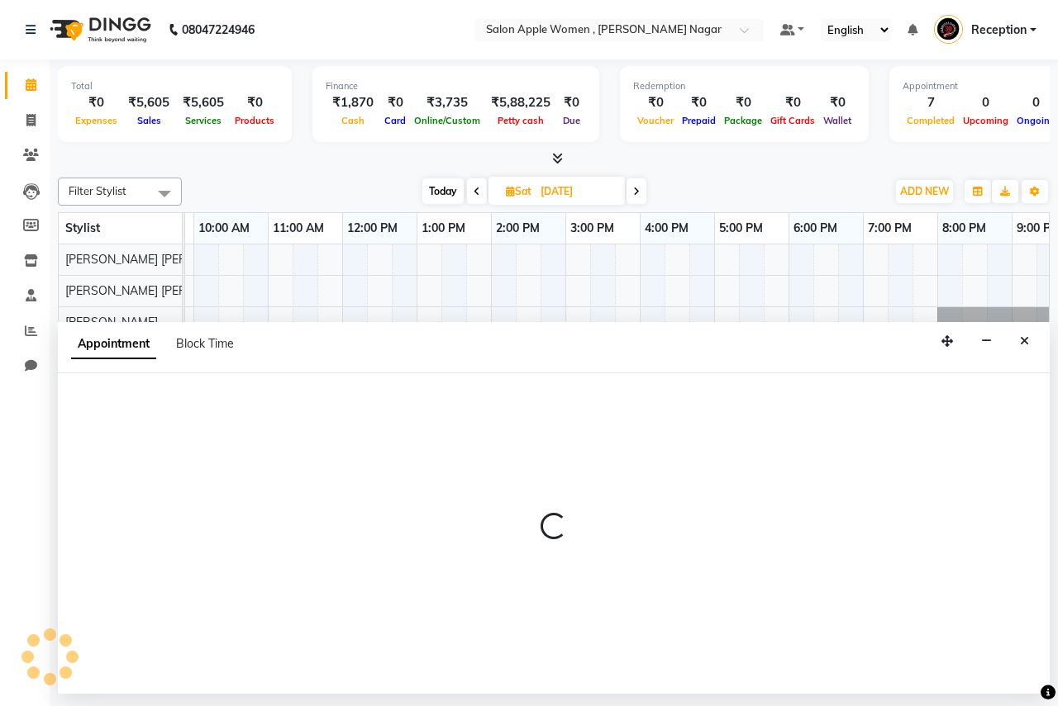
select select "57562"
select select "660"
select select "tentative"
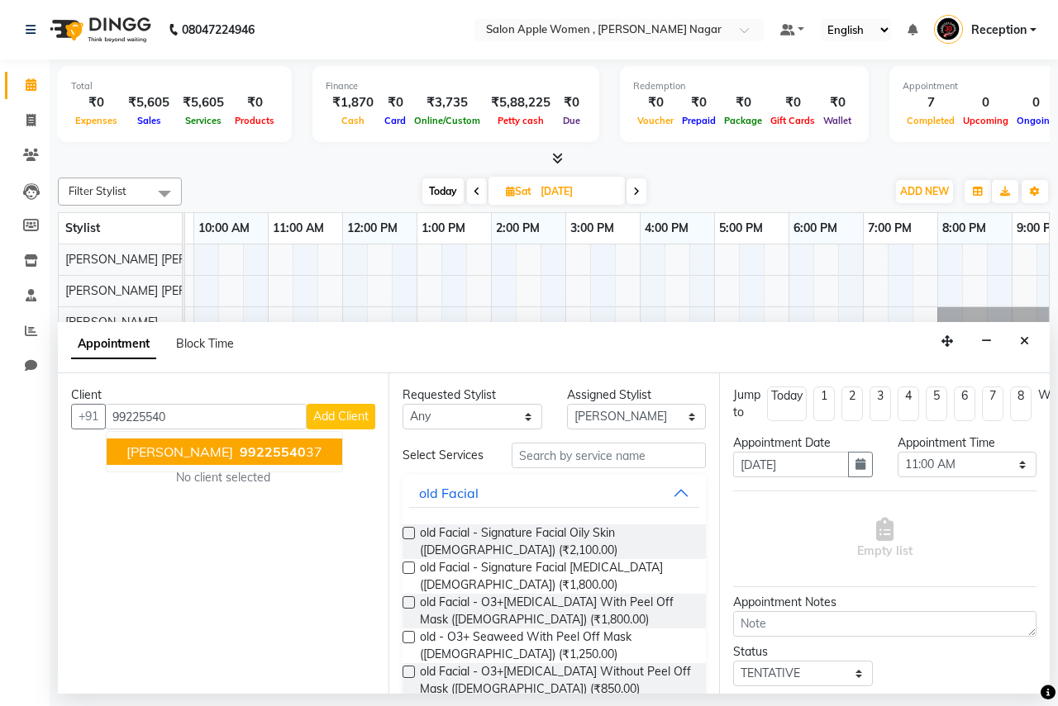
click at [240, 451] on ngb-highlight "99225540 37" at bounding box center [279, 452] width 86 height 17
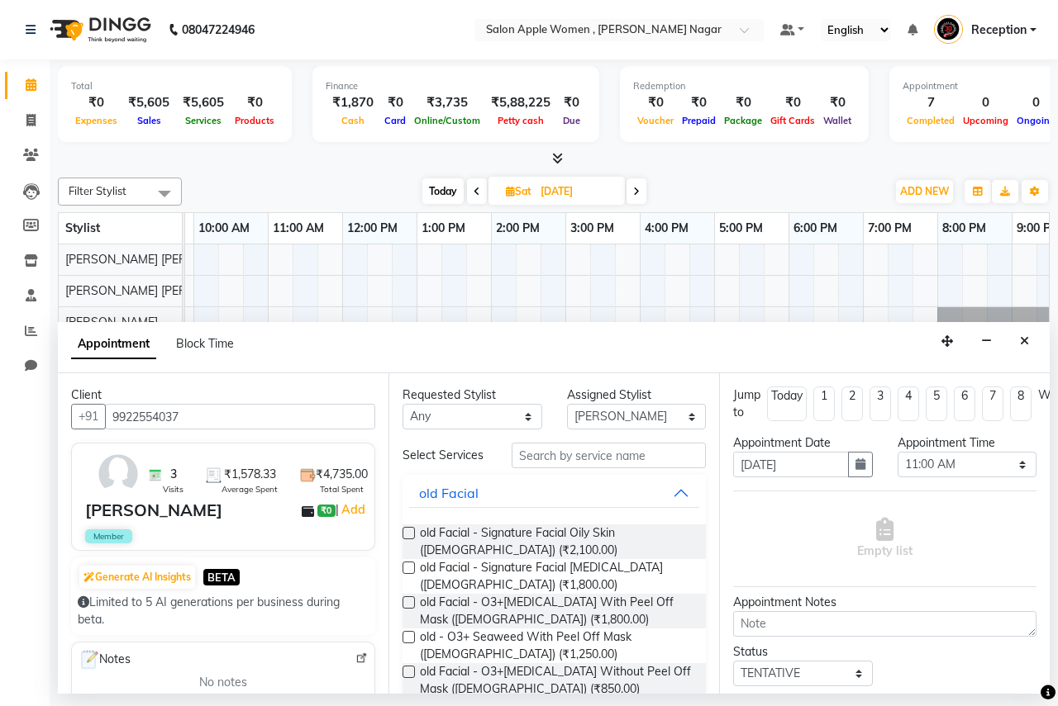
type input "9922554037"
click at [645, 455] on input "text" at bounding box center [608, 456] width 194 height 26
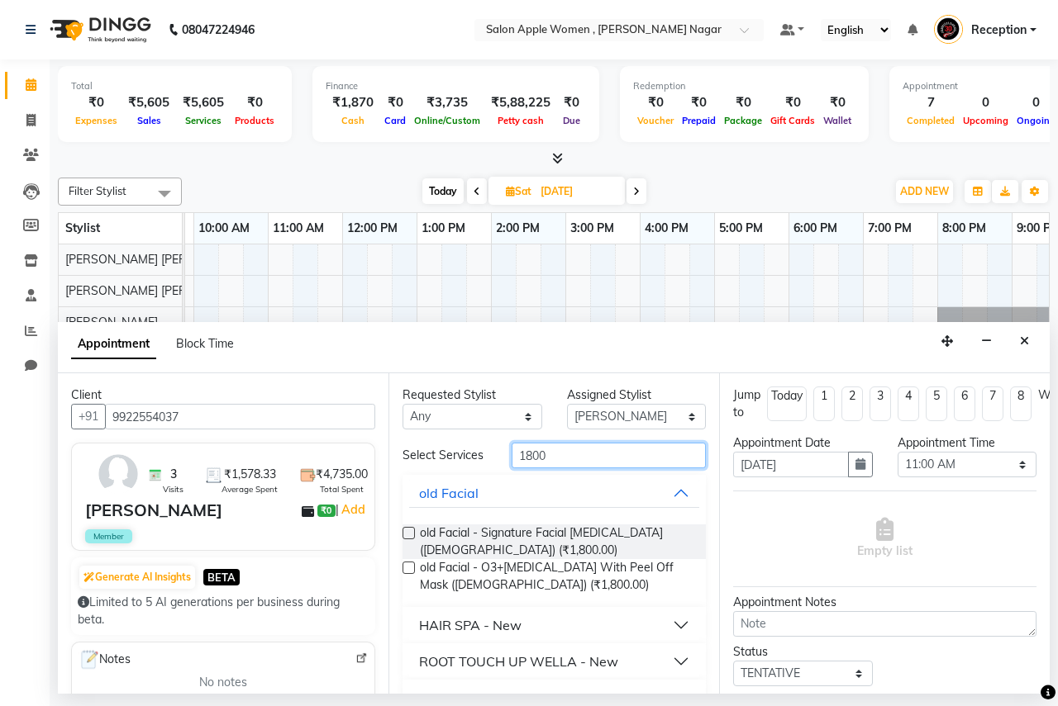
type input "1800"
click at [413, 531] on label at bounding box center [408, 533] width 12 height 12
click at [413, 531] on input "checkbox" at bounding box center [407, 535] width 11 height 11
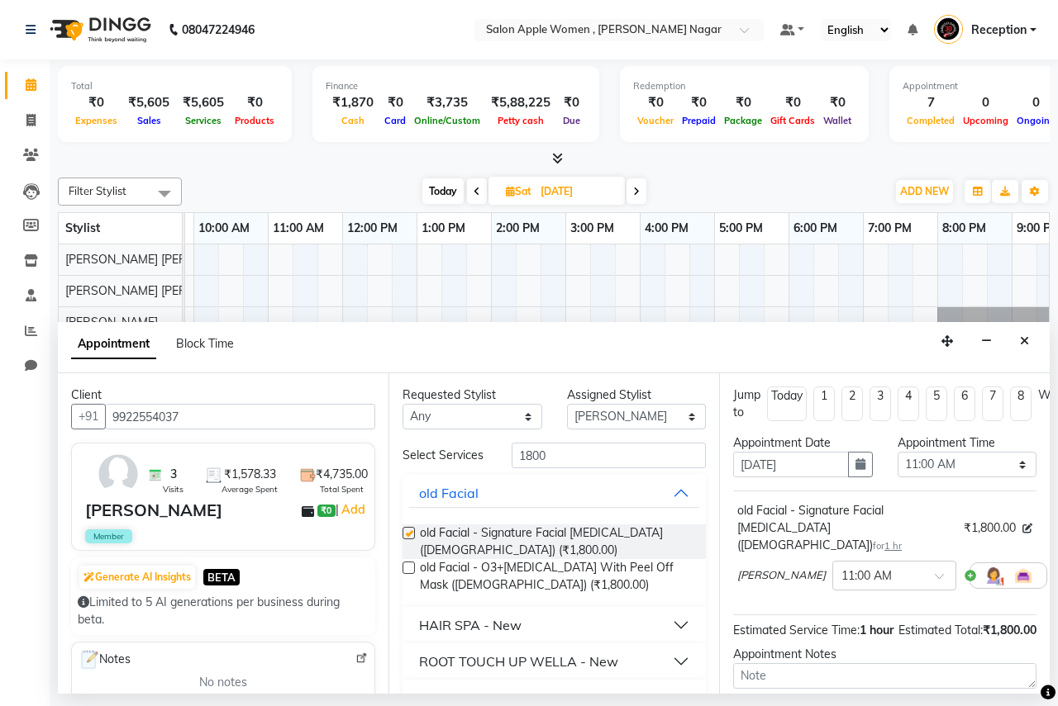
checkbox input "false"
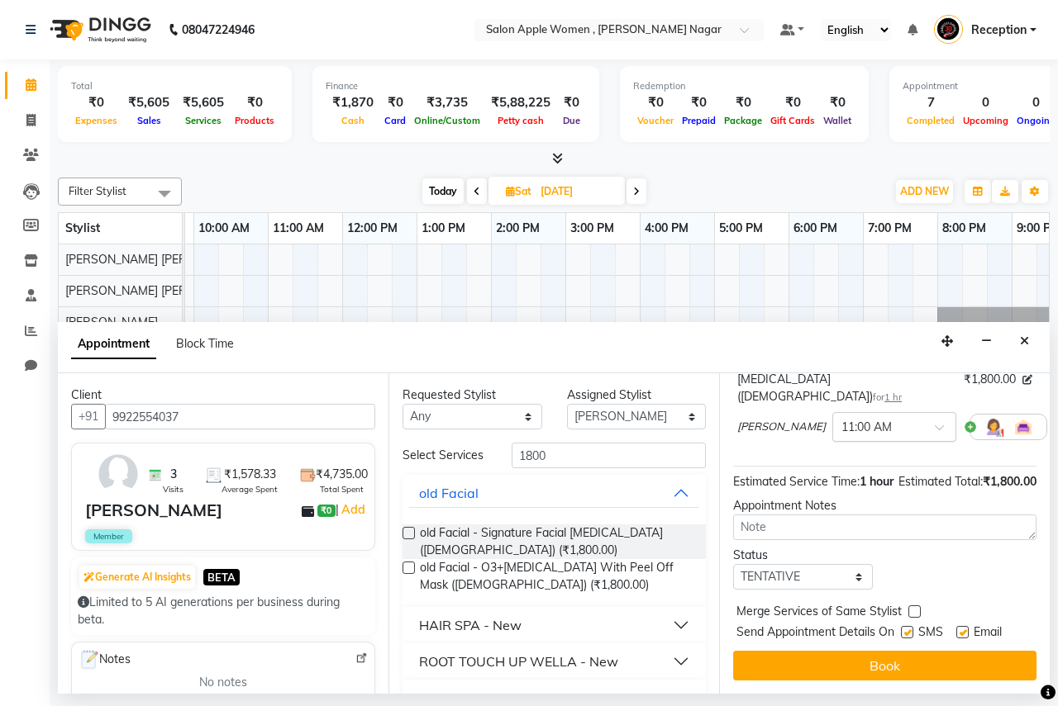
scroll to position [180, 0]
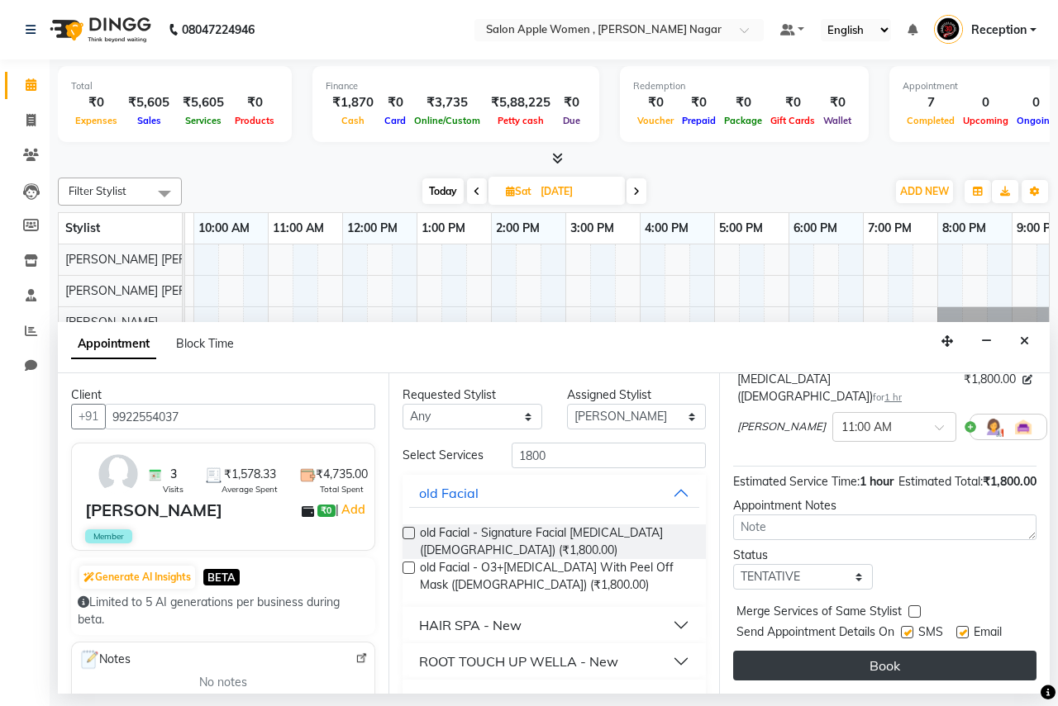
click at [919, 653] on button "Book" at bounding box center [884, 666] width 303 height 30
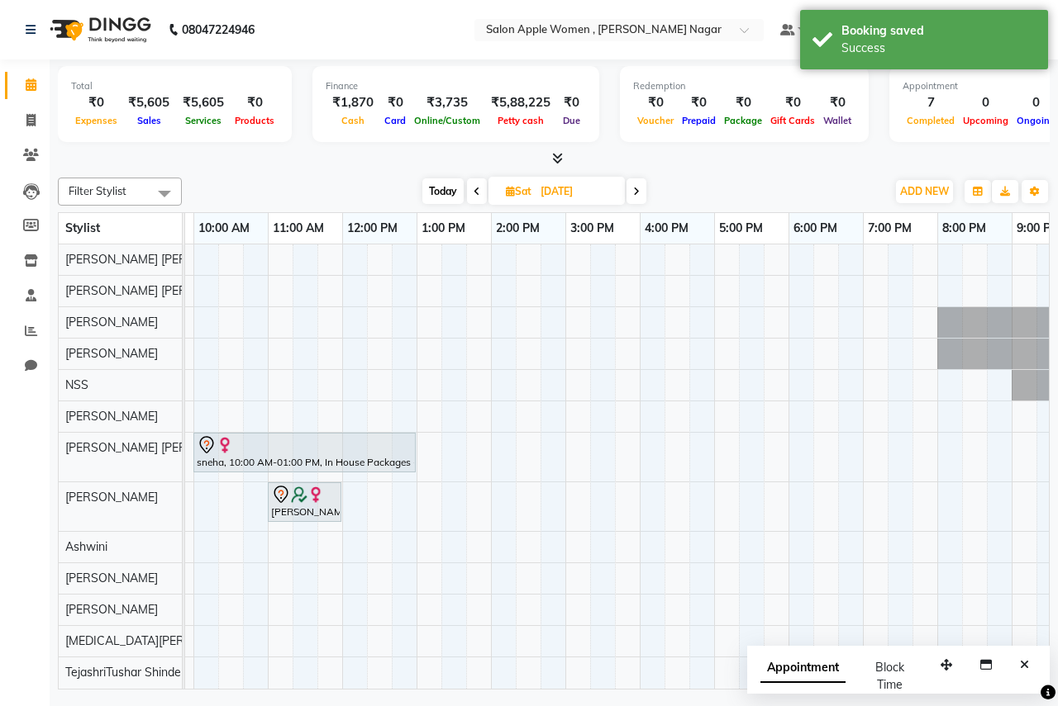
click at [549, 191] on input "[DATE]" at bounding box center [576, 191] width 83 height 25
select select "10"
select select "2025"
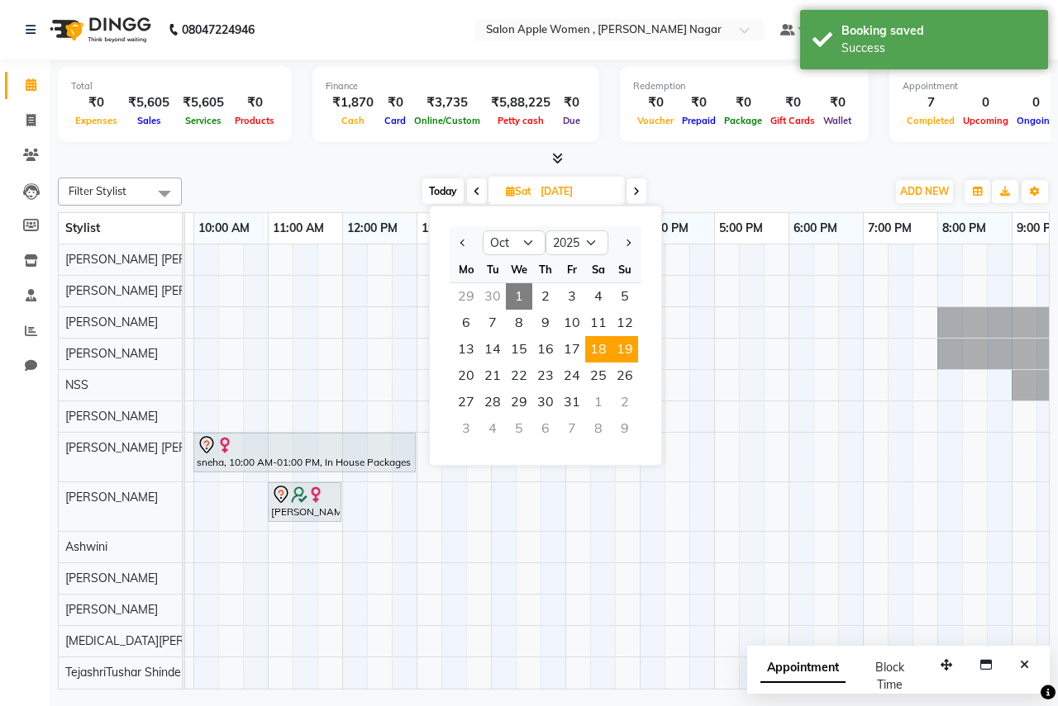
click at [621, 343] on span "19" at bounding box center [624, 349] width 26 height 26
type input "[DATE]"
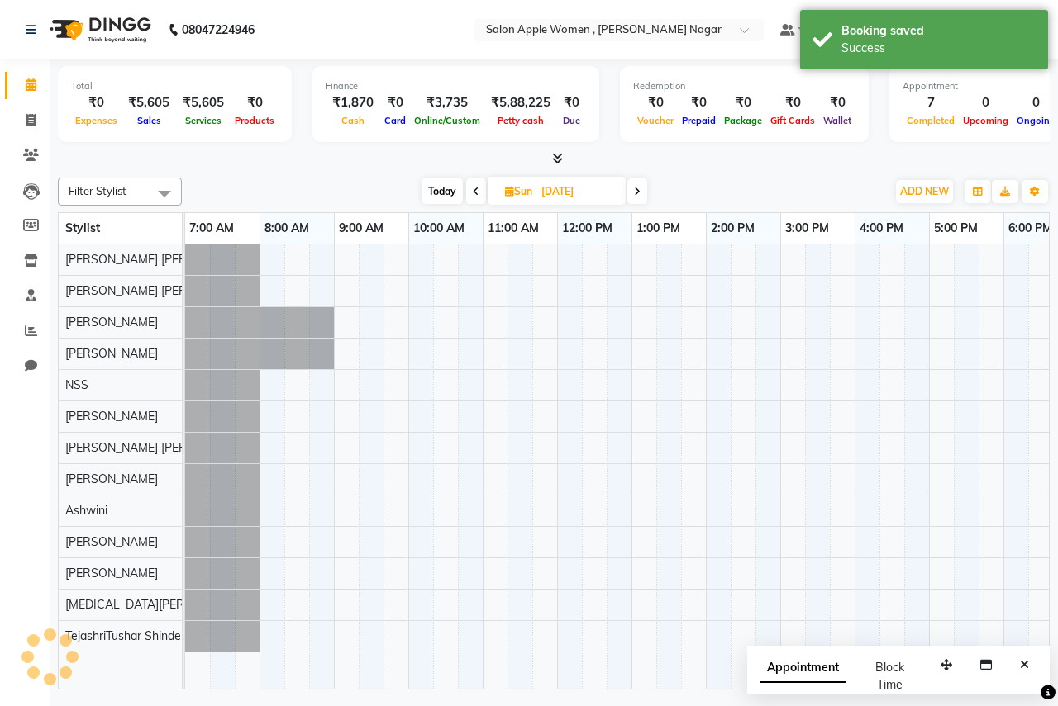
scroll to position [0, 326]
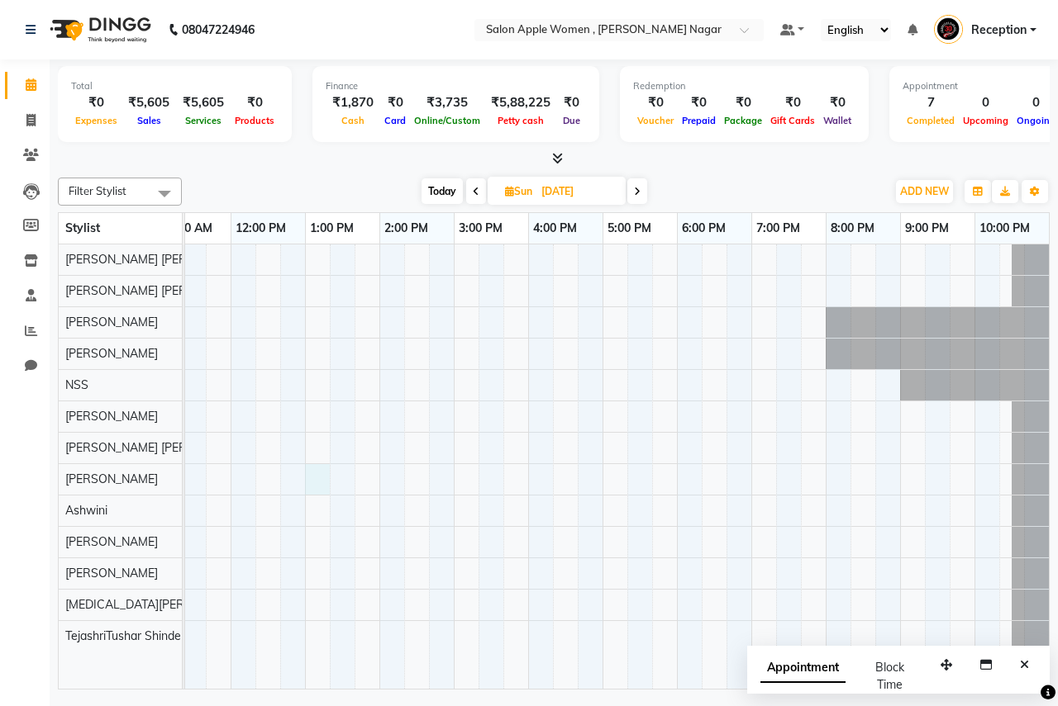
click at [321, 473] on div at bounding box center [454, 467] width 1190 height 445
select select "57562"
select select "780"
select select "tentative"
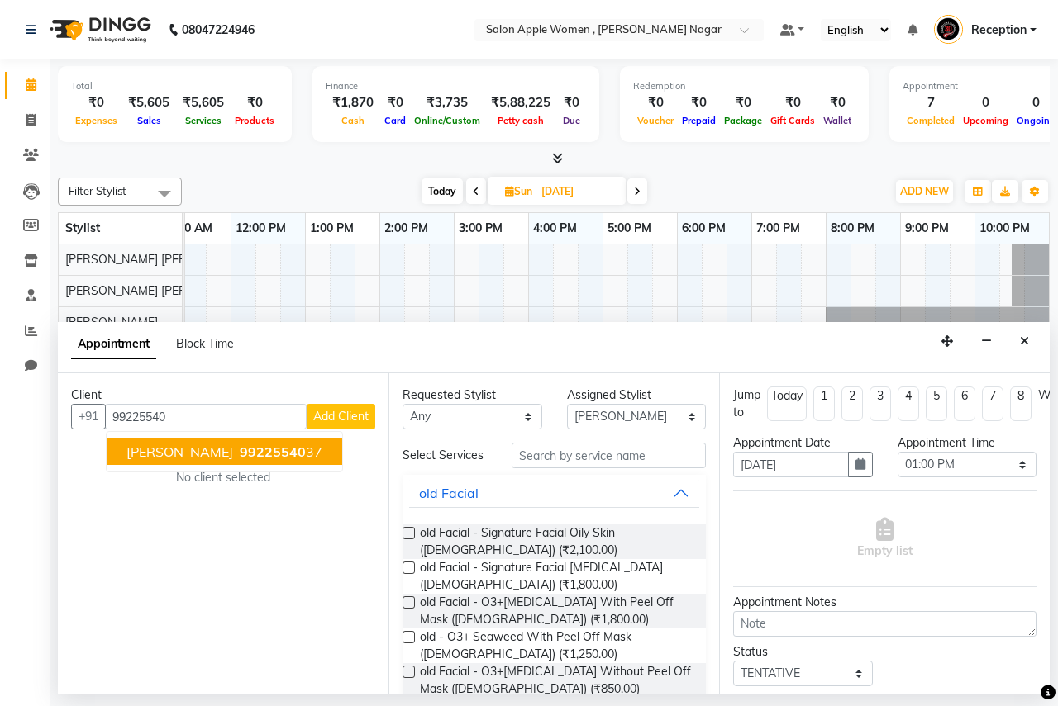
click at [249, 447] on button "[PERSON_NAME] 99225540 37" at bounding box center [224, 452] width 235 height 26
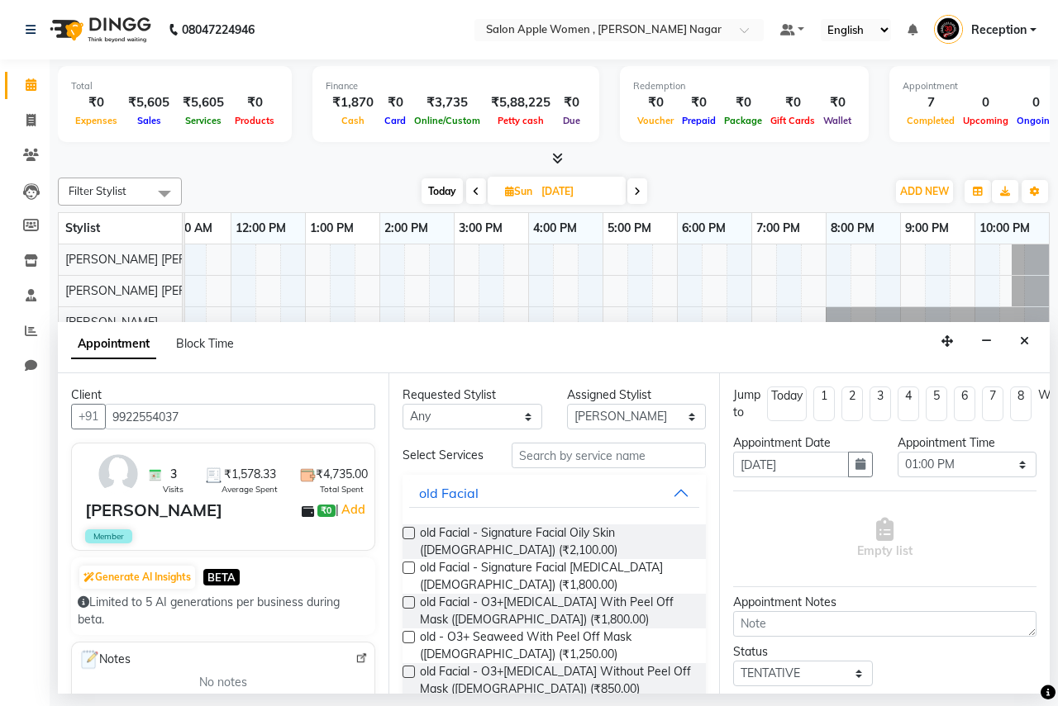
type input "9922554037"
click at [553, 453] on input "text" at bounding box center [608, 456] width 194 height 26
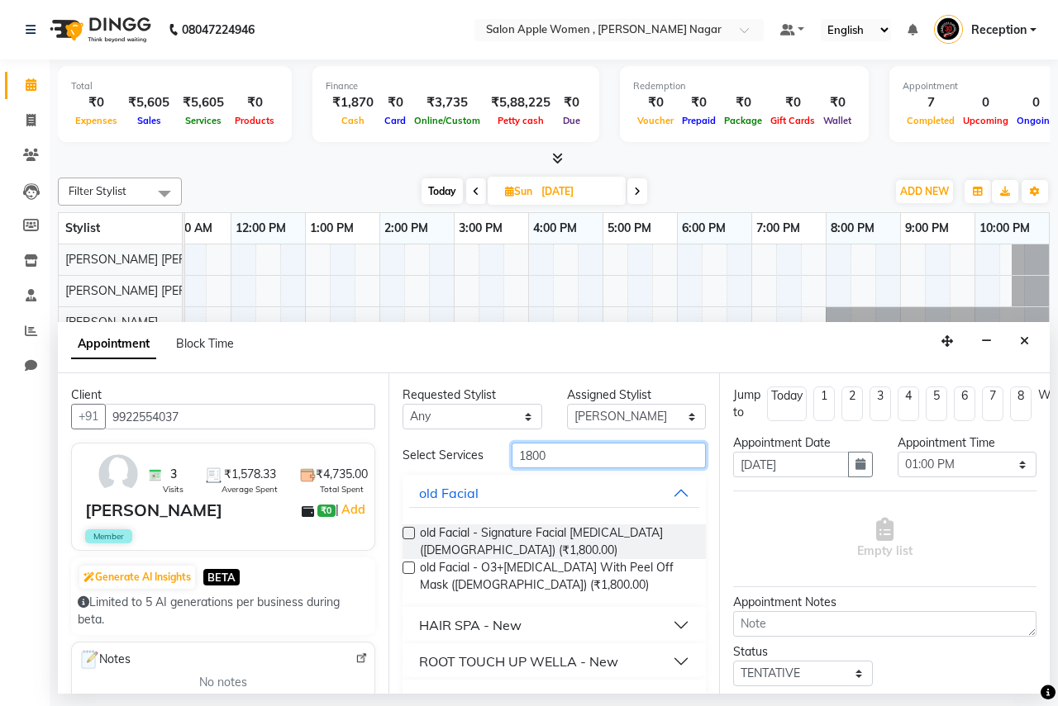
type input "1800"
click at [407, 534] on label at bounding box center [408, 533] width 12 height 12
click at [407, 534] on input "checkbox" at bounding box center [407, 535] width 11 height 11
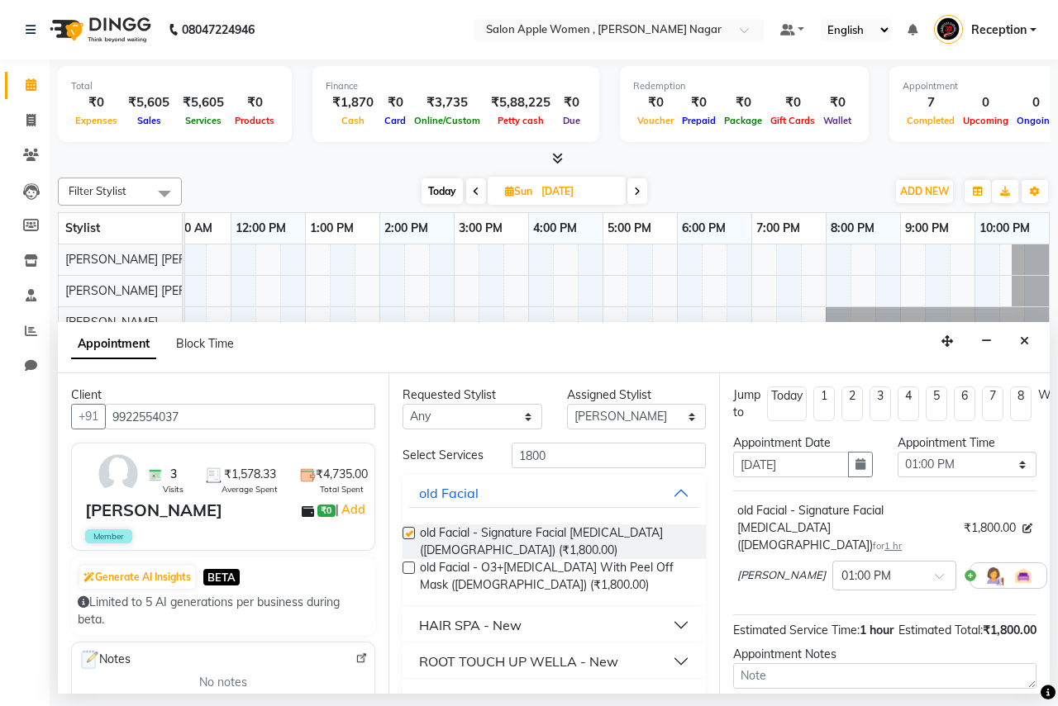
checkbox input "false"
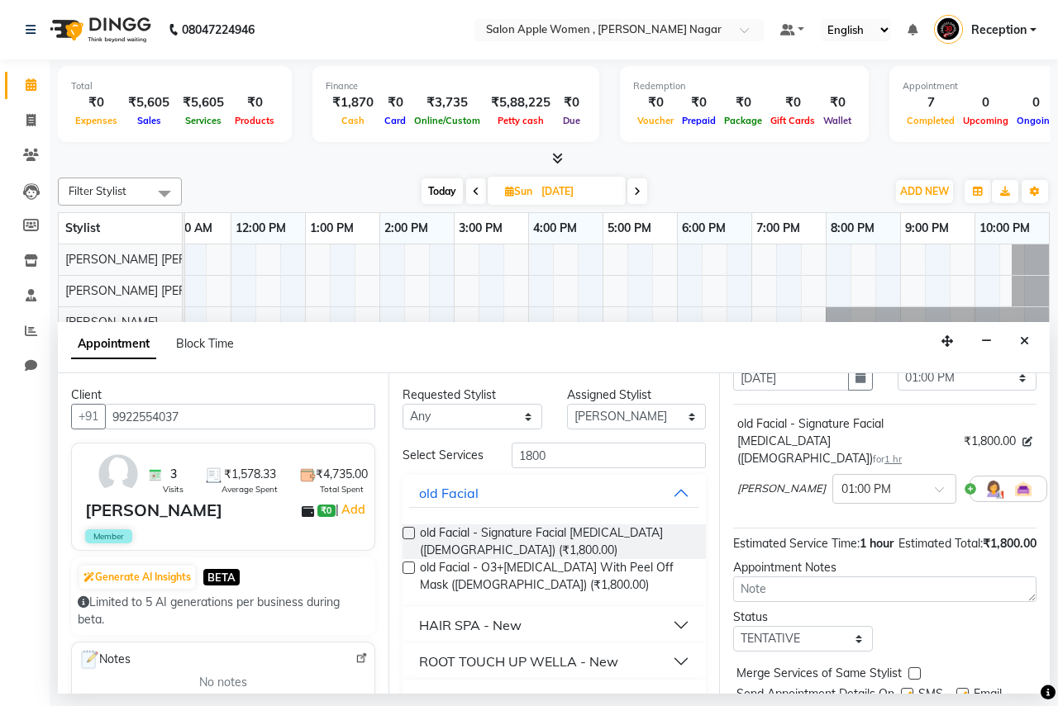
scroll to position [165, 0]
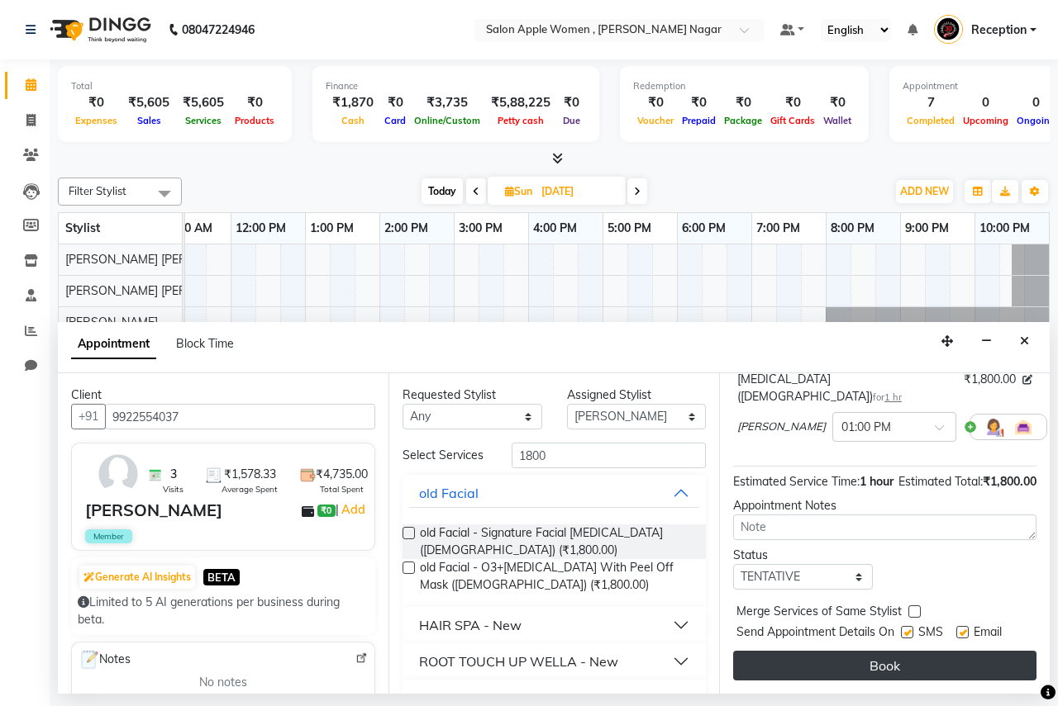
click at [872, 666] on button "Book" at bounding box center [884, 666] width 303 height 30
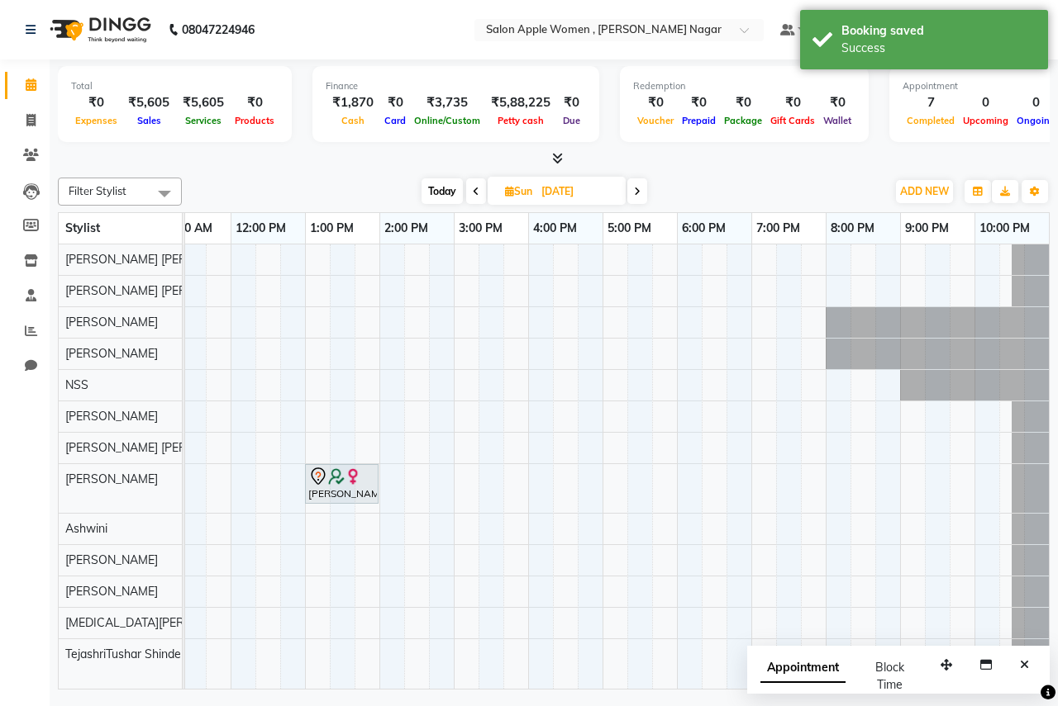
click at [430, 196] on span "Today" at bounding box center [441, 191] width 41 height 26
type input "01-10-2025"
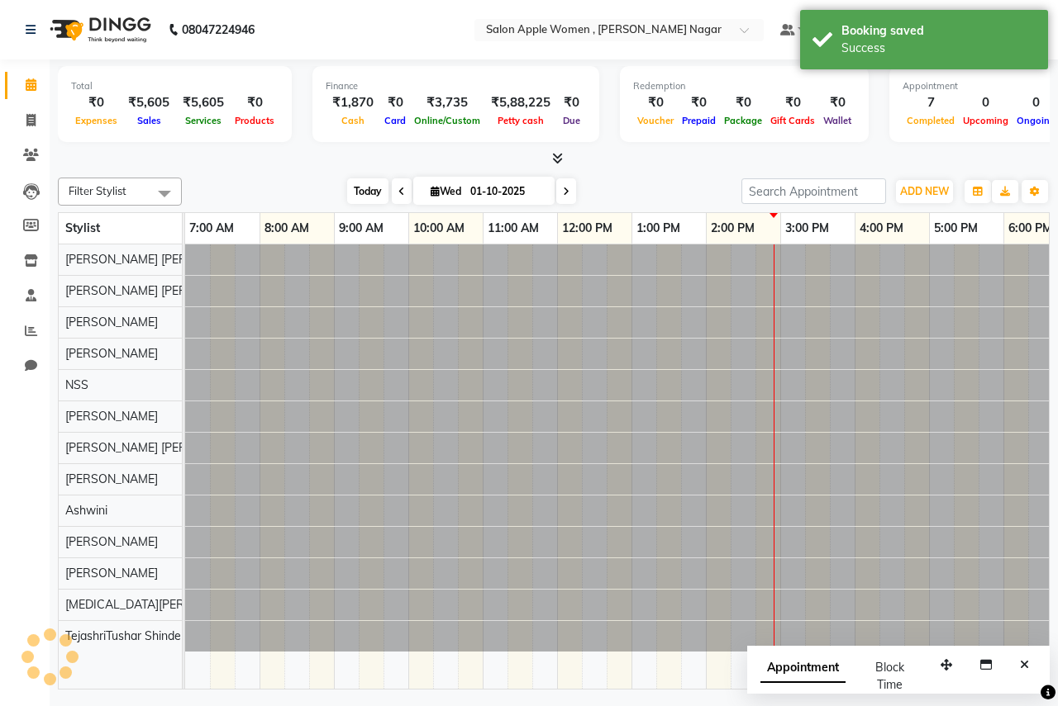
scroll to position [0, 326]
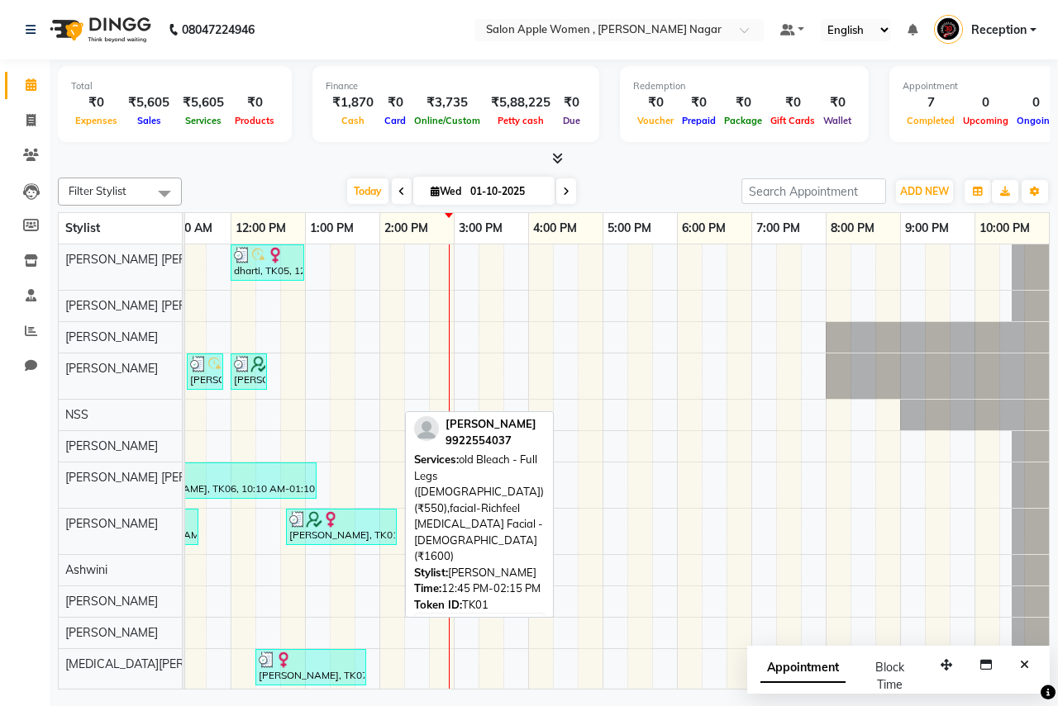
click at [338, 529] on div "[PERSON_NAME], TK01, 12:45 PM-02:15 PM, old Bleach - Full Legs ([DEMOGRAPHIC_DA…" at bounding box center [341, 526] width 107 height 31
select select "3"
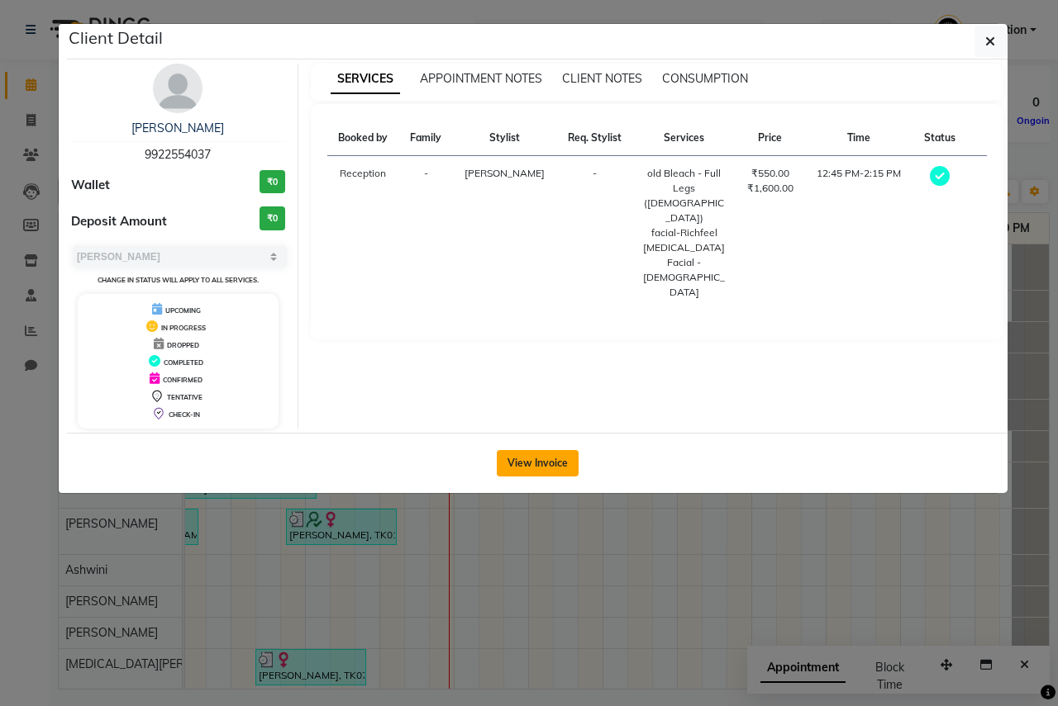
click at [571, 464] on button "View Invoice" at bounding box center [538, 463] width 82 height 26
